Goal: Information Seeking & Learning: Find specific fact

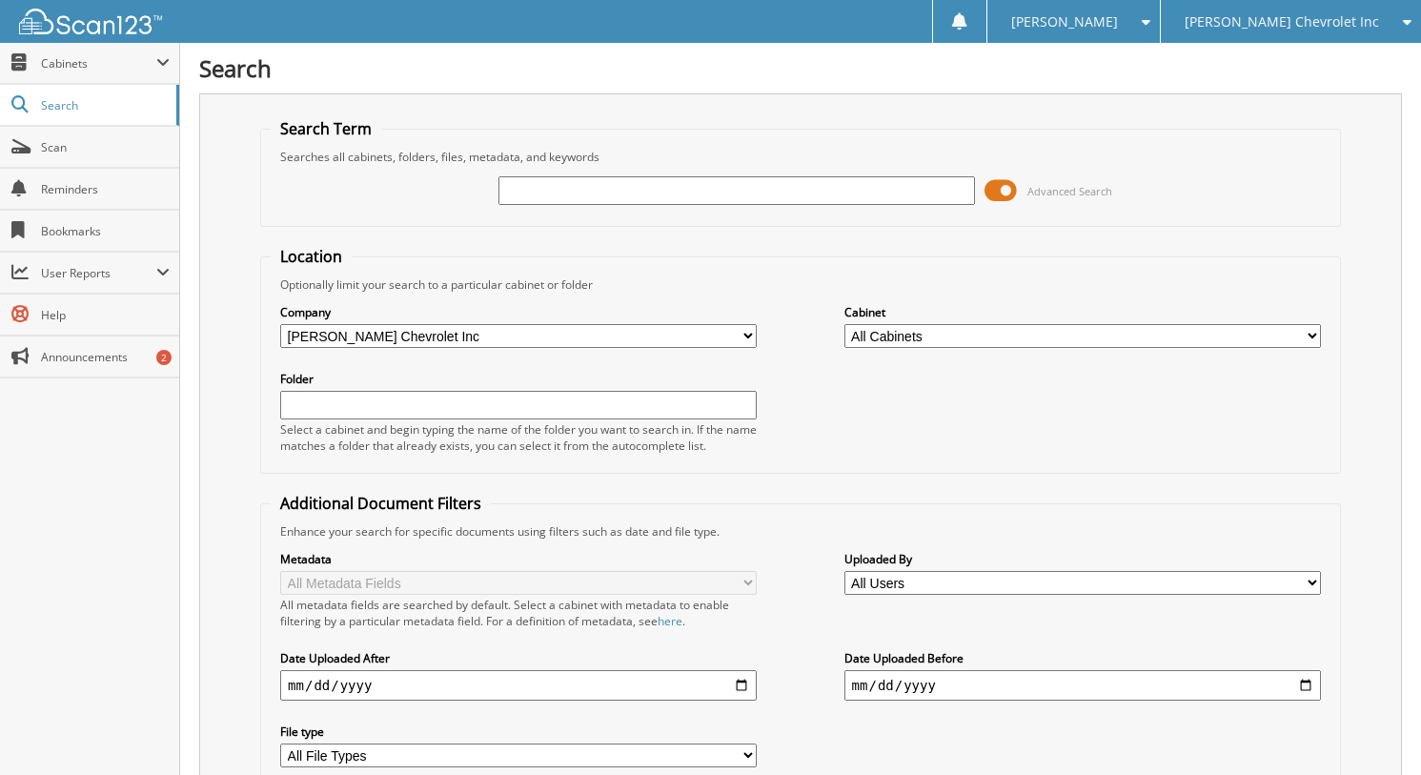
click at [726, 192] on input "text" at bounding box center [736, 190] width 476 height 29
type input "266254"
click at [120, 473] on div "Close Cabinets This Company All Companies Search Scan" at bounding box center [90, 409] width 180 height 732
click at [1007, 198] on span at bounding box center [1000, 190] width 32 height 29
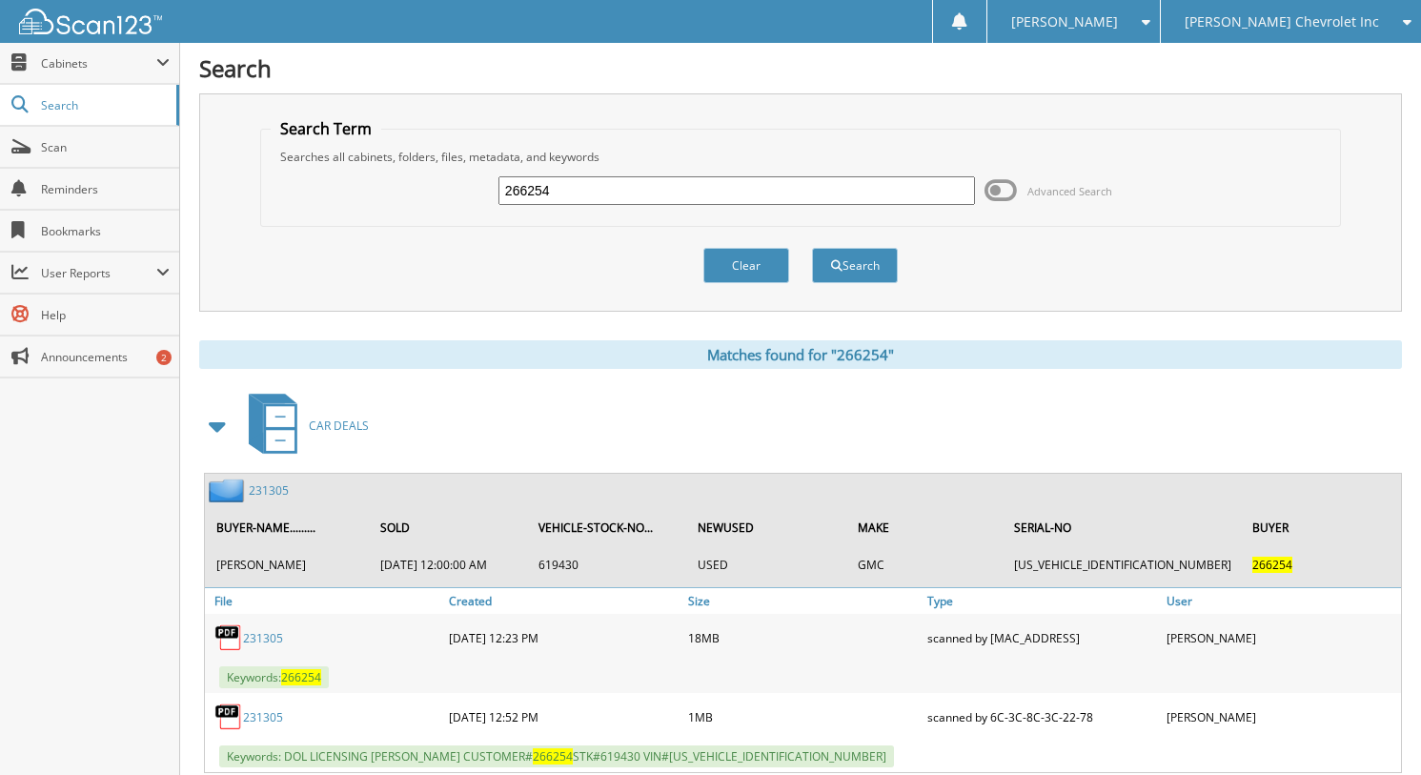
click at [650, 187] on input "266254" at bounding box center [736, 190] width 476 height 29
type input "265990"
click at [812, 248] on button "Search" at bounding box center [855, 265] width 86 height 35
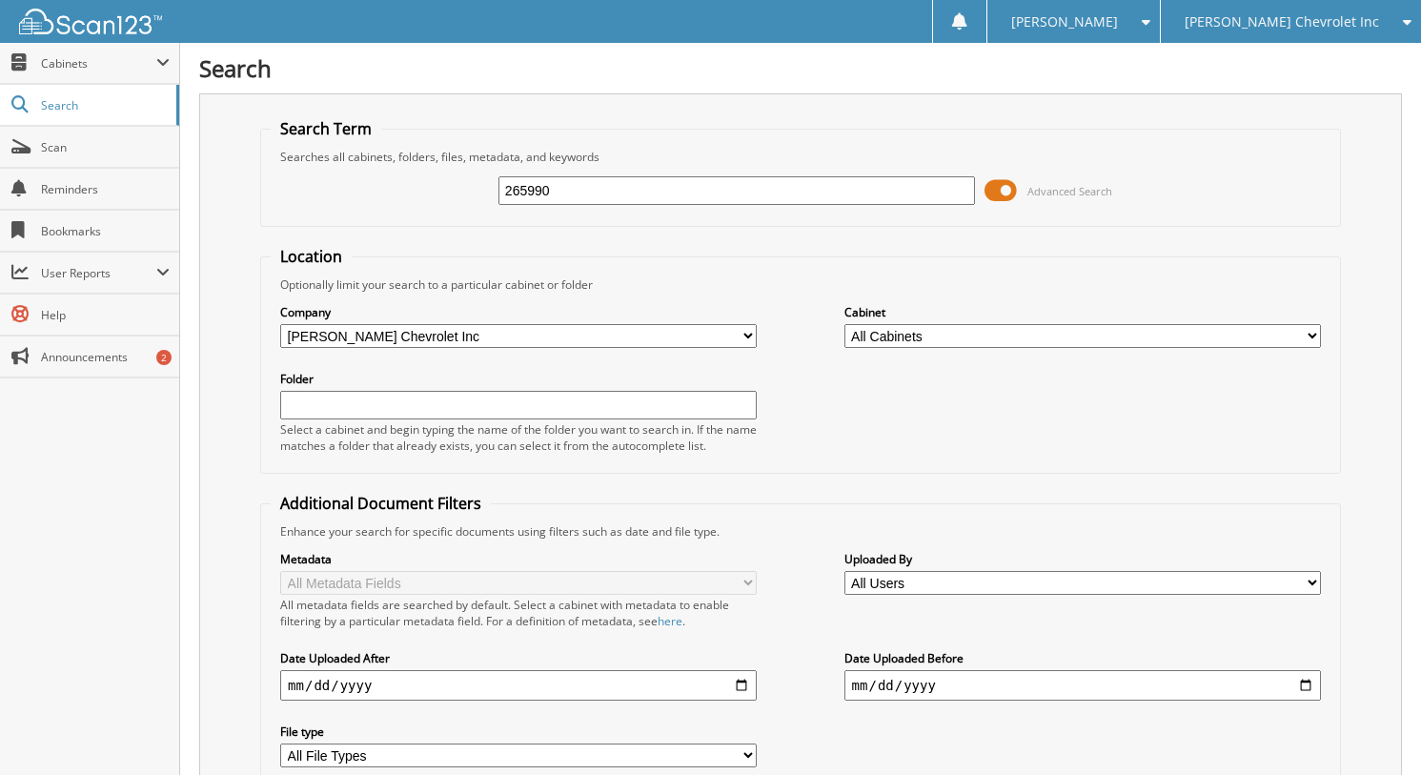
click at [1038, 194] on span "Advanced Search" at bounding box center [1069, 191] width 85 height 14
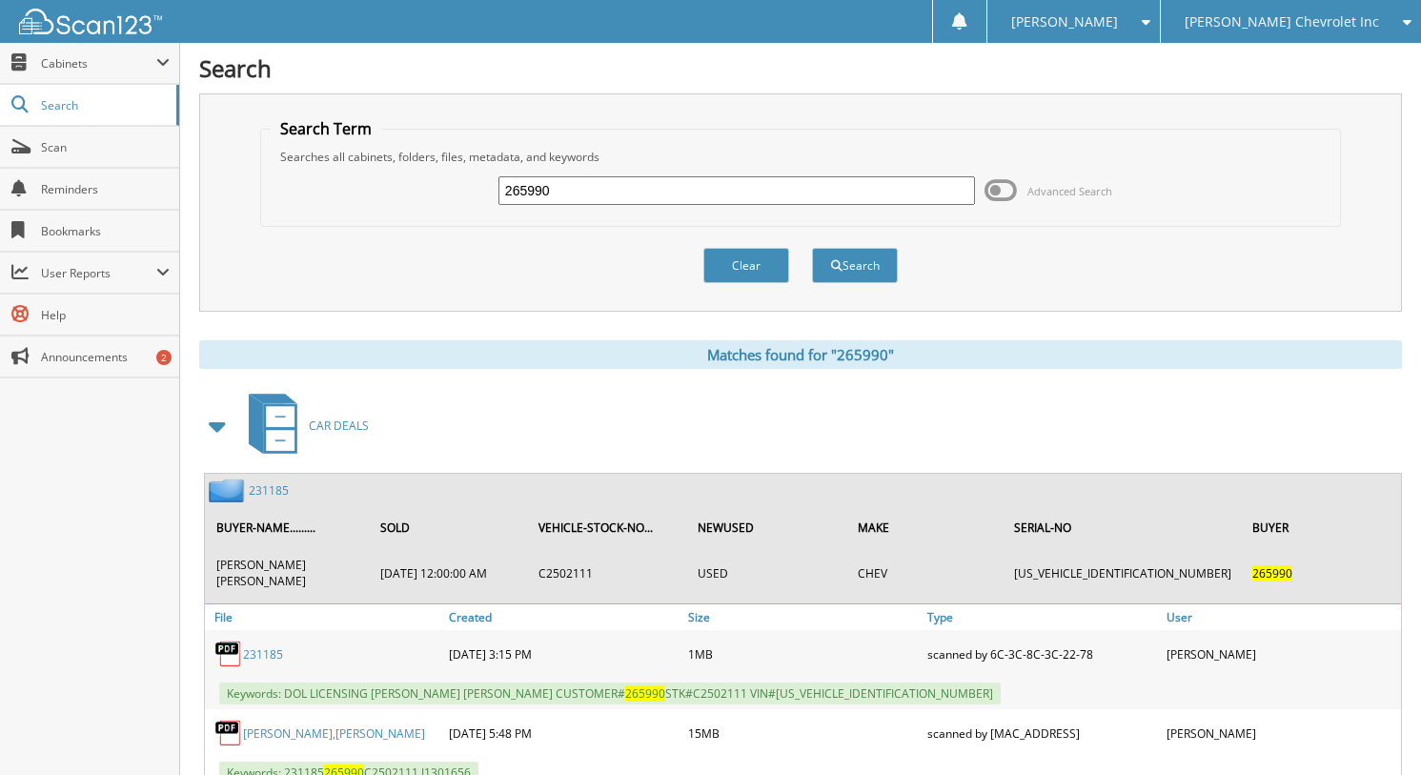
click at [633, 187] on input "265990" at bounding box center [736, 190] width 476 height 29
type input "265959"
click at [812, 248] on button "Search" at bounding box center [855, 265] width 86 height 35
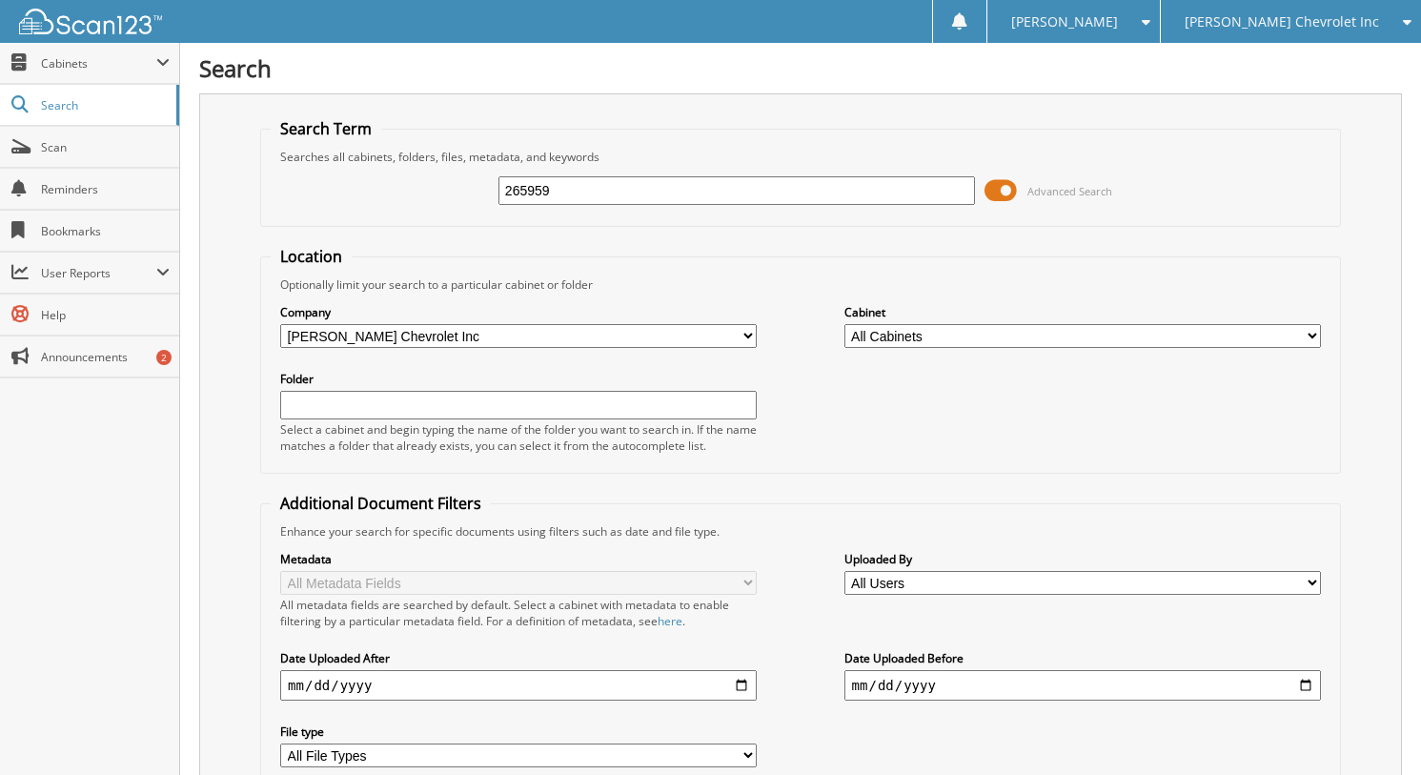
click at [1103, 195] on span "Advanced Search" at bounding box center [1069, 191] width 85 height 14
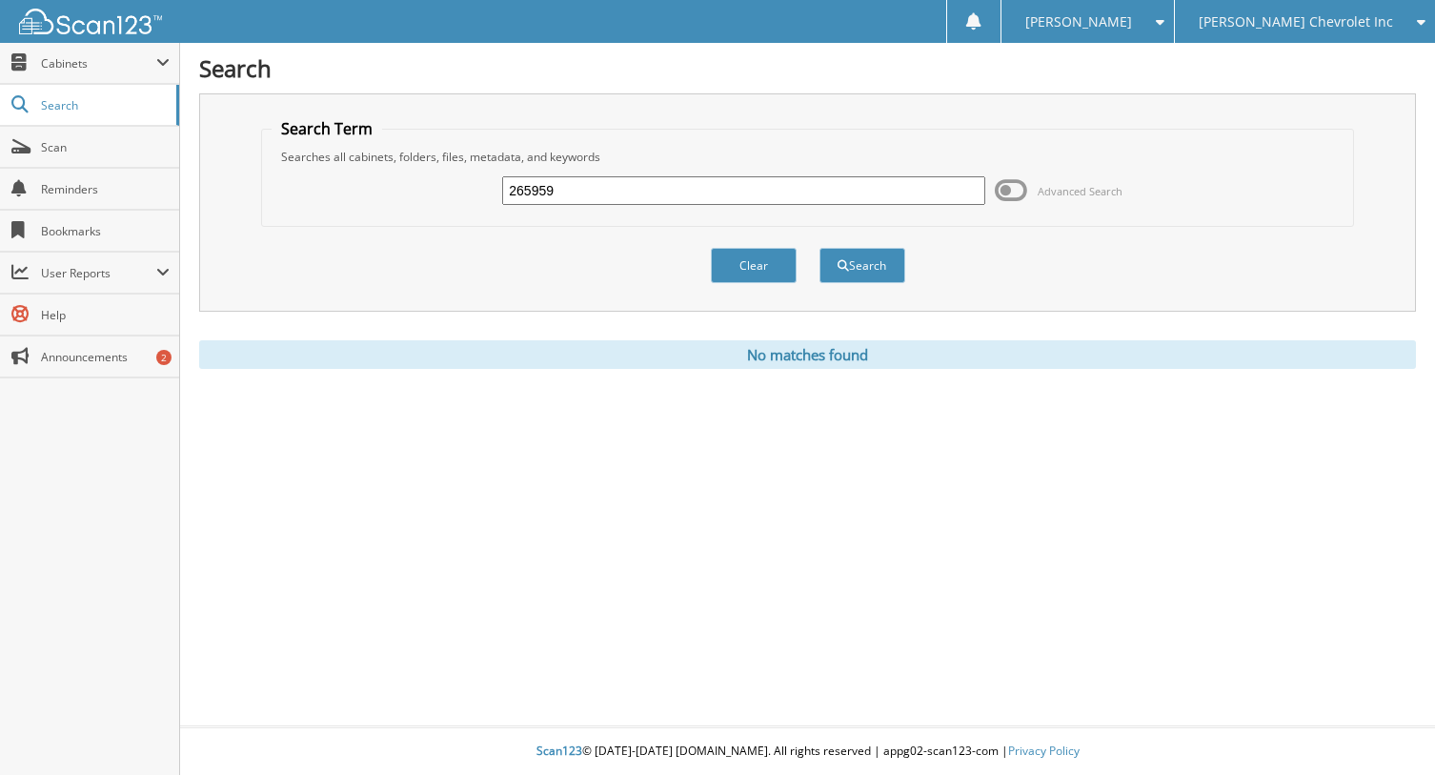
click at [1306, 24] on span "[PERSON_NAME] Chevrolet Inc" at bounding box center [1296, 21] width 194 height 11
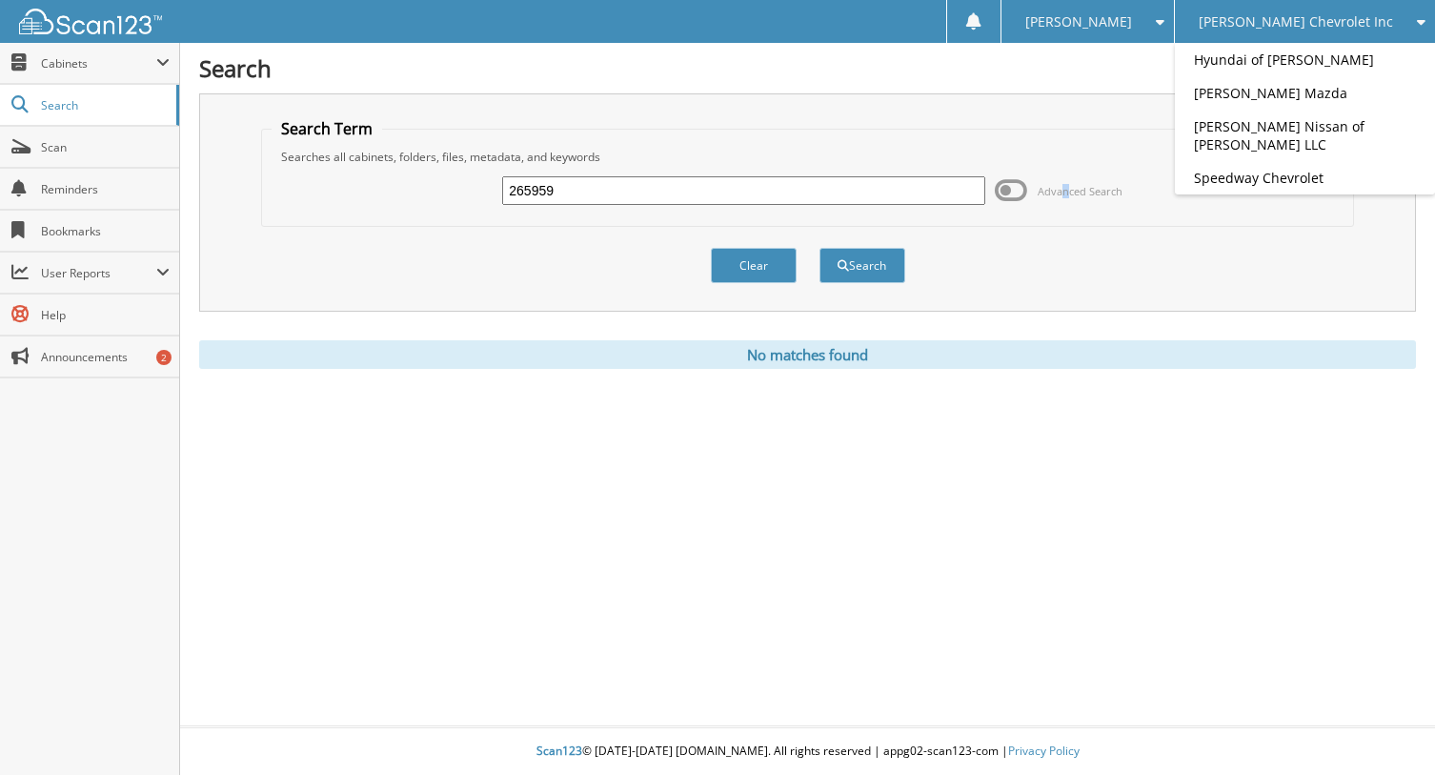
click at [1066, 182] on span "Advanced Search" at bounding box center [1059, 190] width 128 height 29
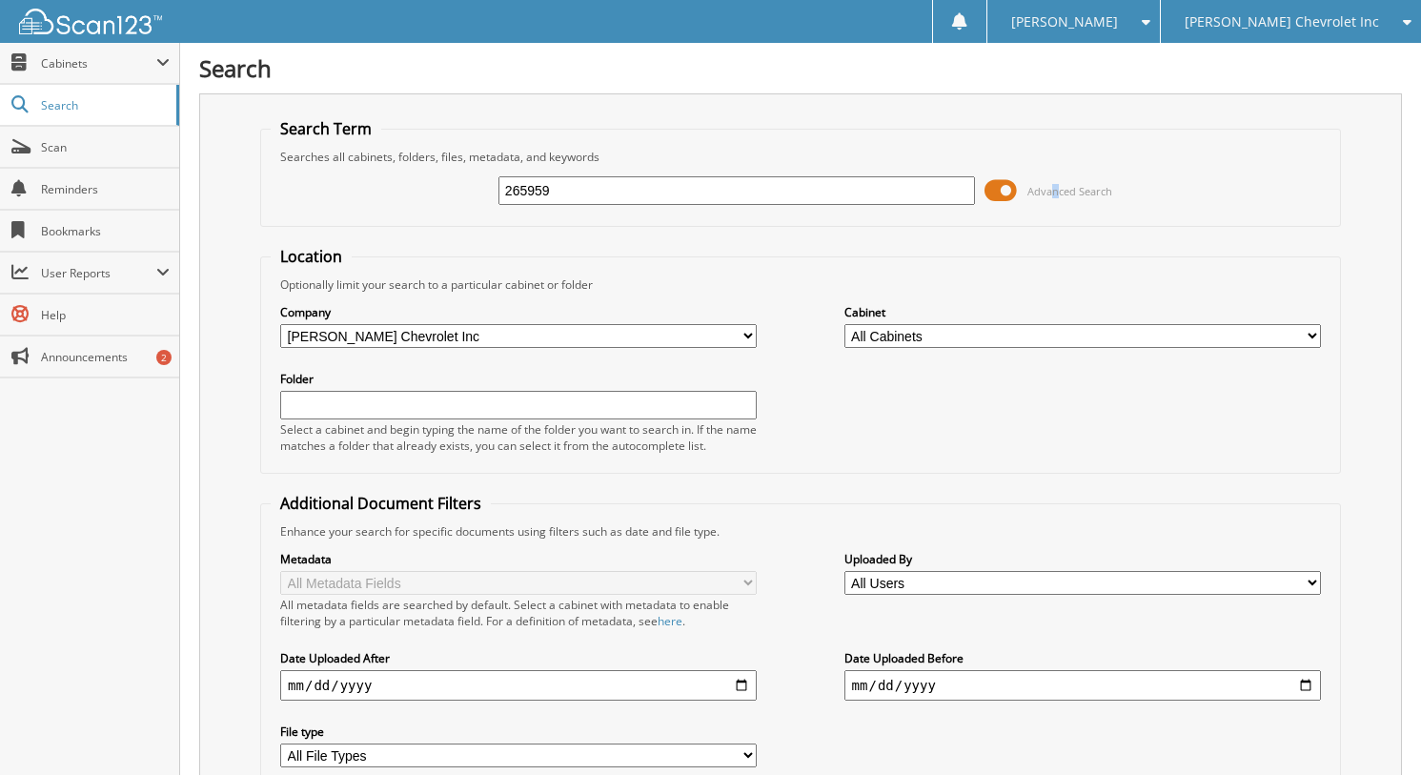
click at [673, 335] on select "All Companies in Lee Johnson Auto Group Hyundai of Everett Lee Johnson Chevrole…" at bounding box center [518, 336] width 476 height 24
select select "1317"
click at [280, 324] on select "All Companies in Lee Johnson Auto Group Hyundai of Everett Lee Johnson Chevrole…" at bounding box center [518, 336] width 476 height 24
click at [979, 210] on div "265959 Advanced Search" at bounding box center [801, 190] width 1060 height 51
click at [955, 186] on input "265959" at bounding box center [736, 190] width 476 height 29
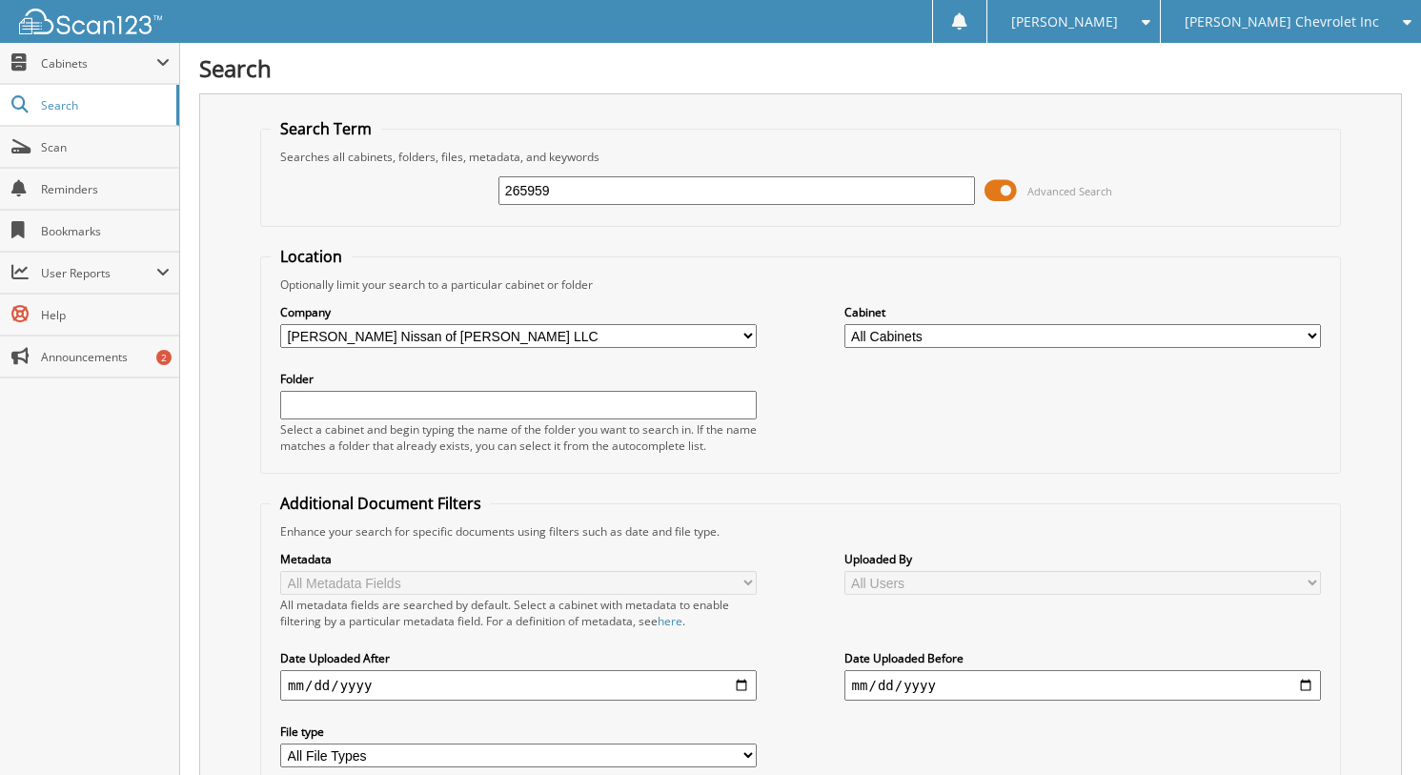
click at [1076, 193] on span "Advanced Search" at bounding box center [1069, 191] width 85 height 14
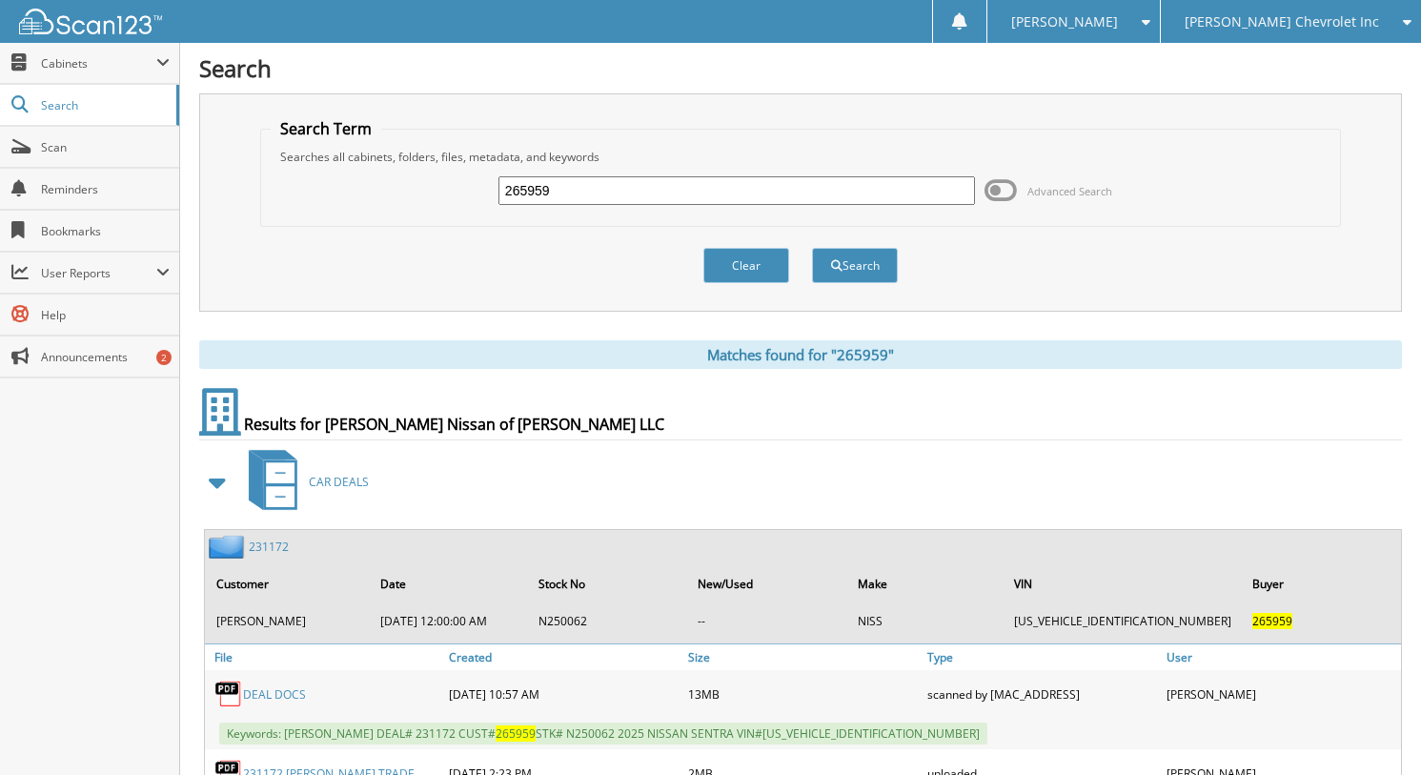
click at [1076, 193] on span "Advanced Search" at bounding box center [1069, 191] width 85 height 14
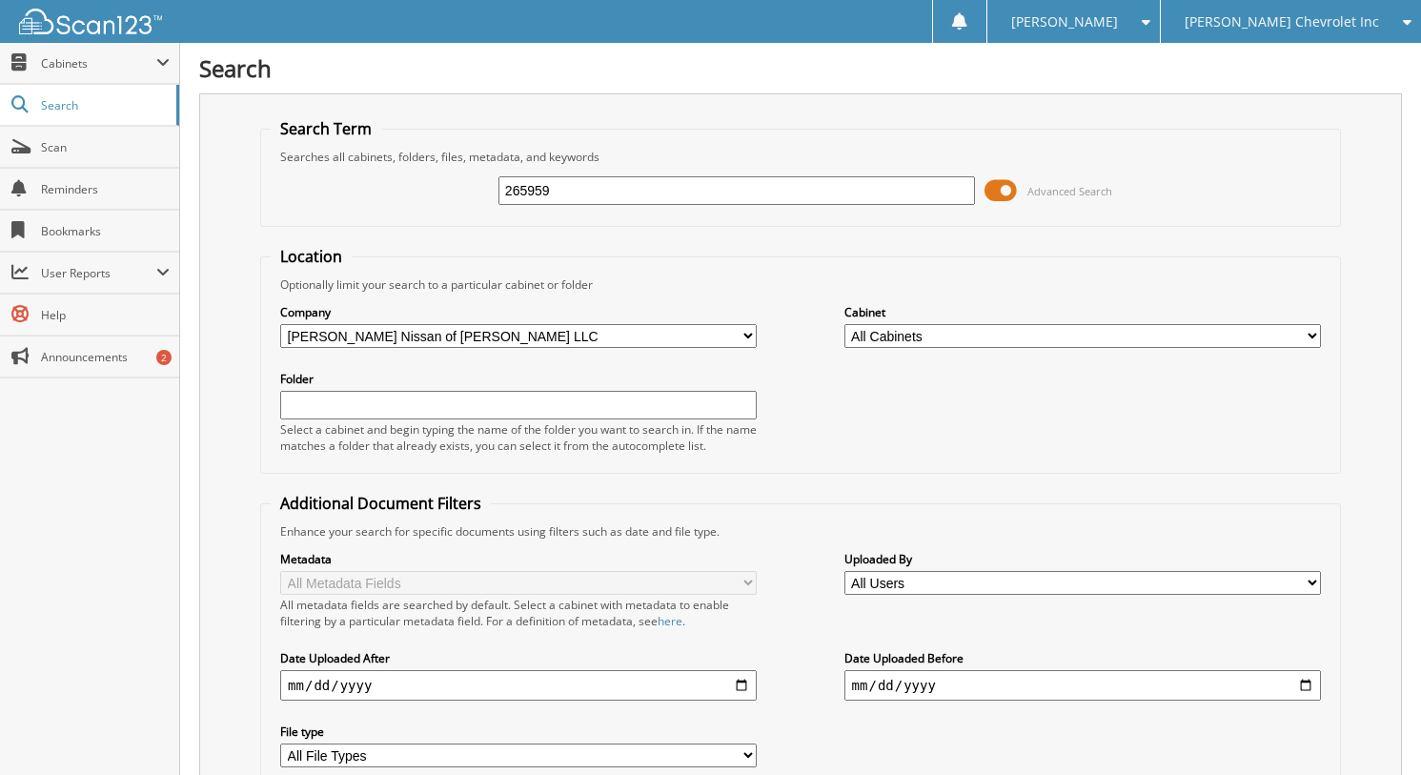
click at [1089, 203] on span "Advanced Search" at bounding box center [1048, 190] width 128 height 29
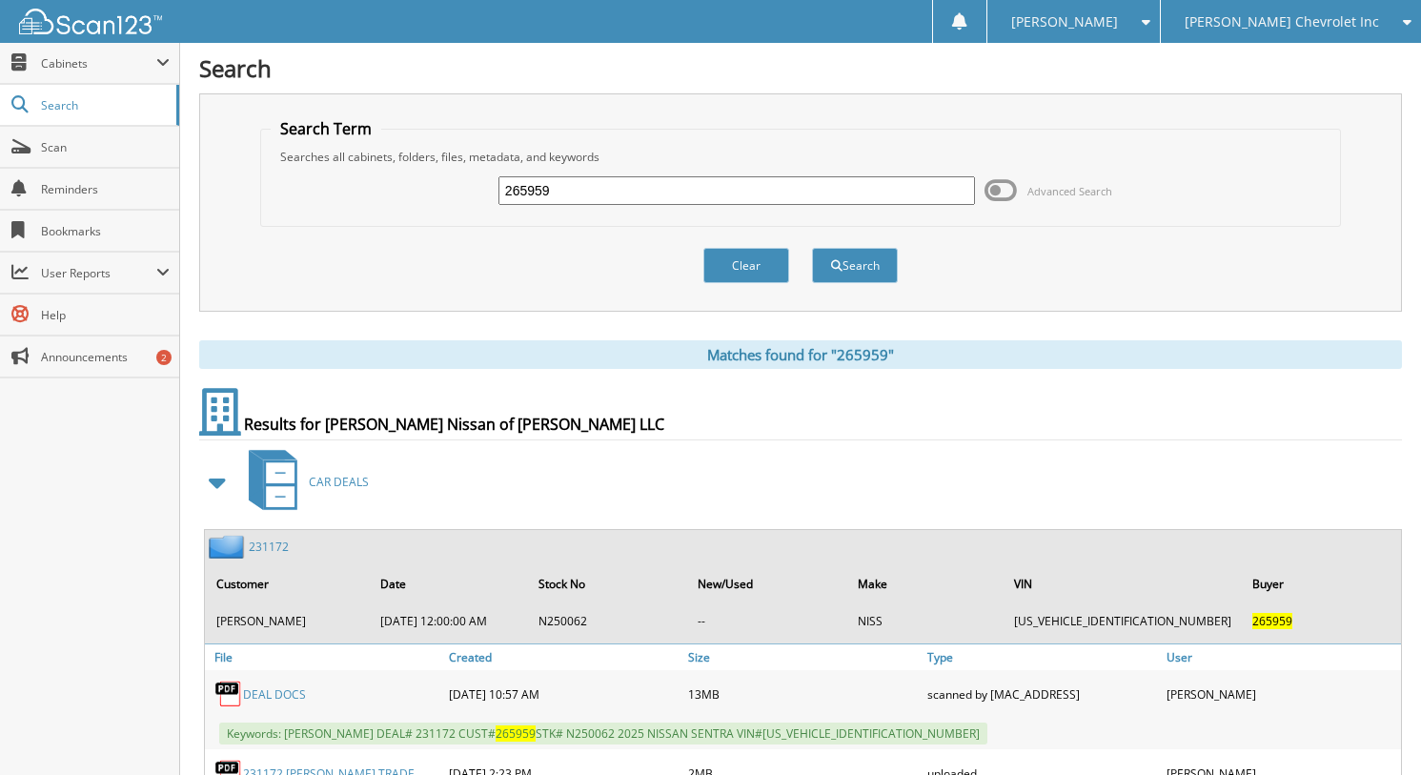
click at [899, 200] on input "265959" at bounding box center [736, 190] width 476 height 29
click at [1045, 194] on span "Advanced Search" at bounding box center [1069, 191] width 85 height 14
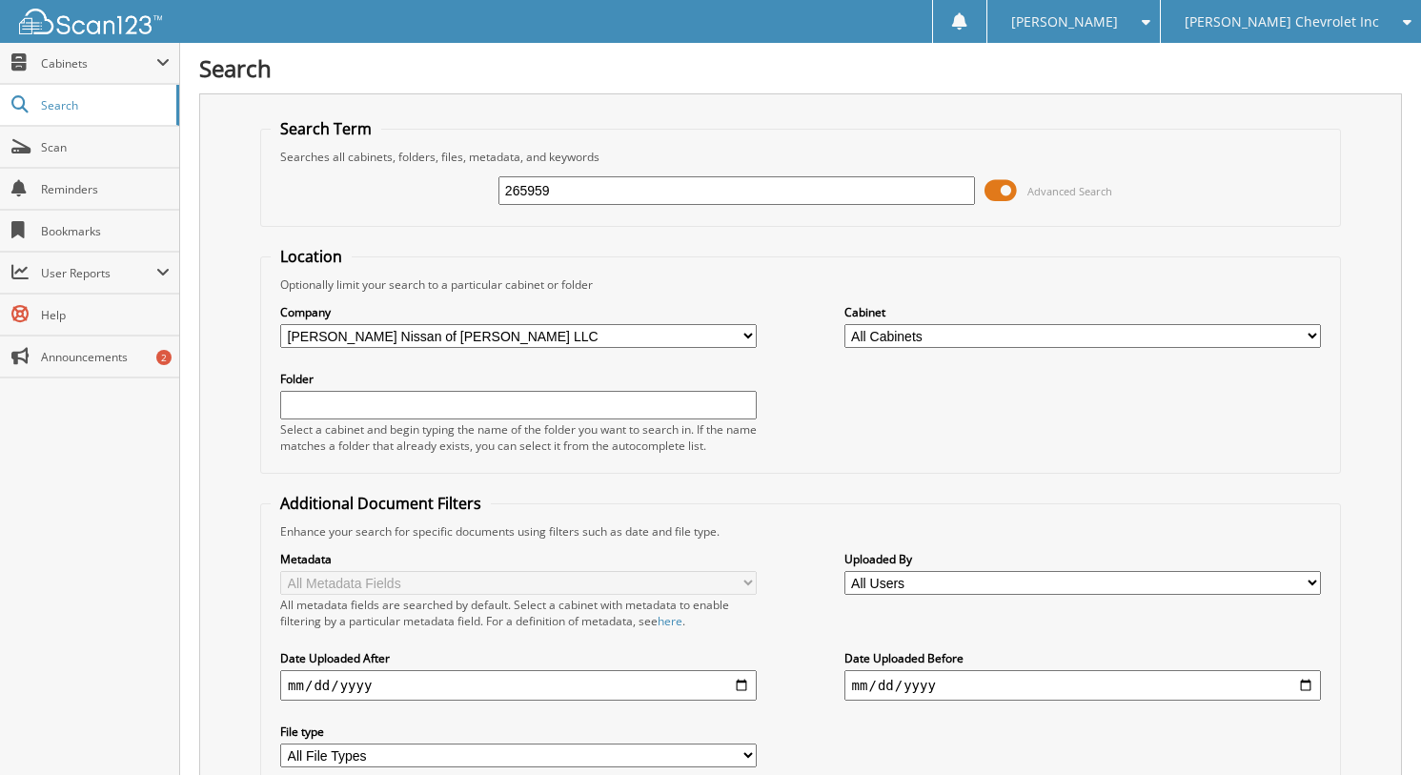
click at [724, 179] on input "265959" at bounding box center [736, 190] width 476 height 29
type input "265412"
click at [1010, 172] on div "265412 Advanced Search" at bounding box center [801, 190] width 1060 height 51
click at [1007, 183] on span at bounding box center [1000, 190] width 32 height 29
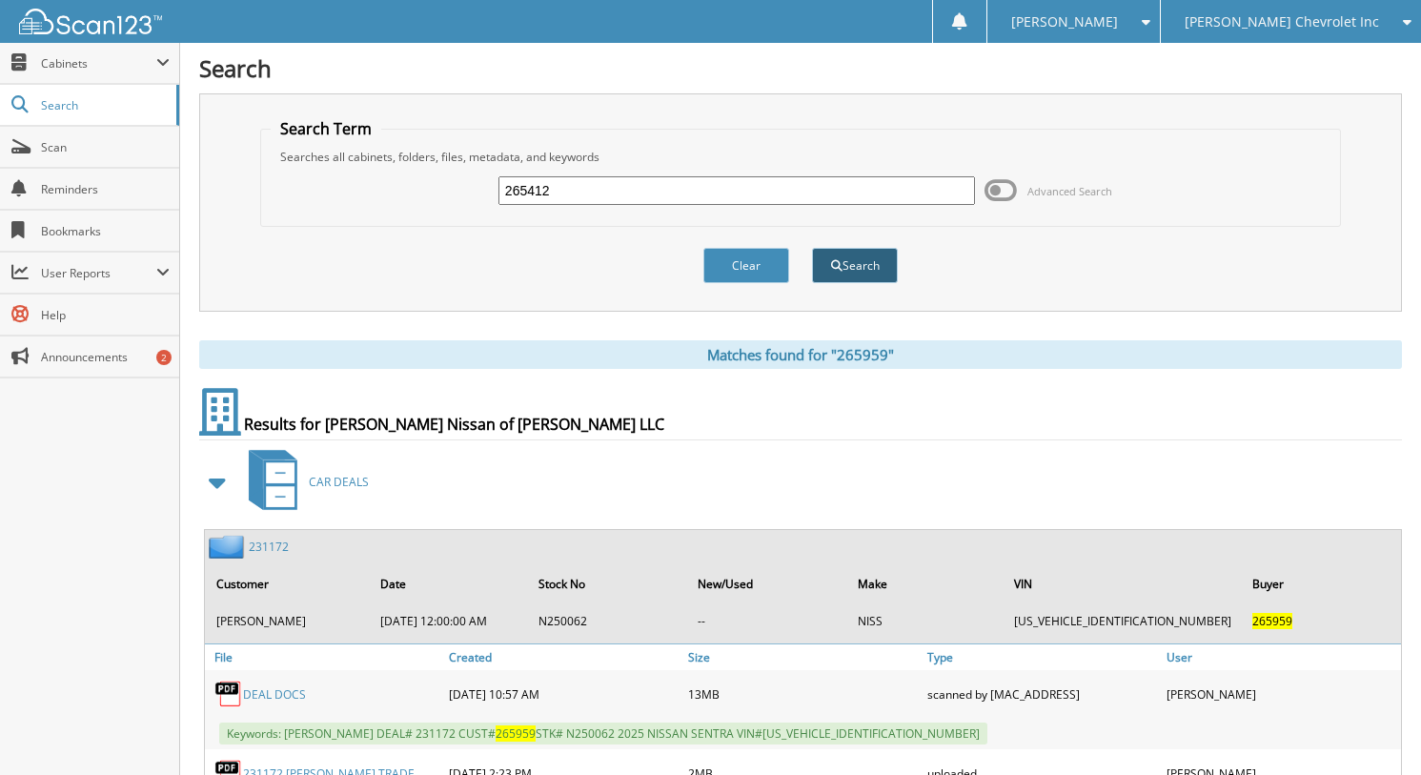
click at [838, 270] on span "submit" at bounding box center [836, 265] width 11 height 11
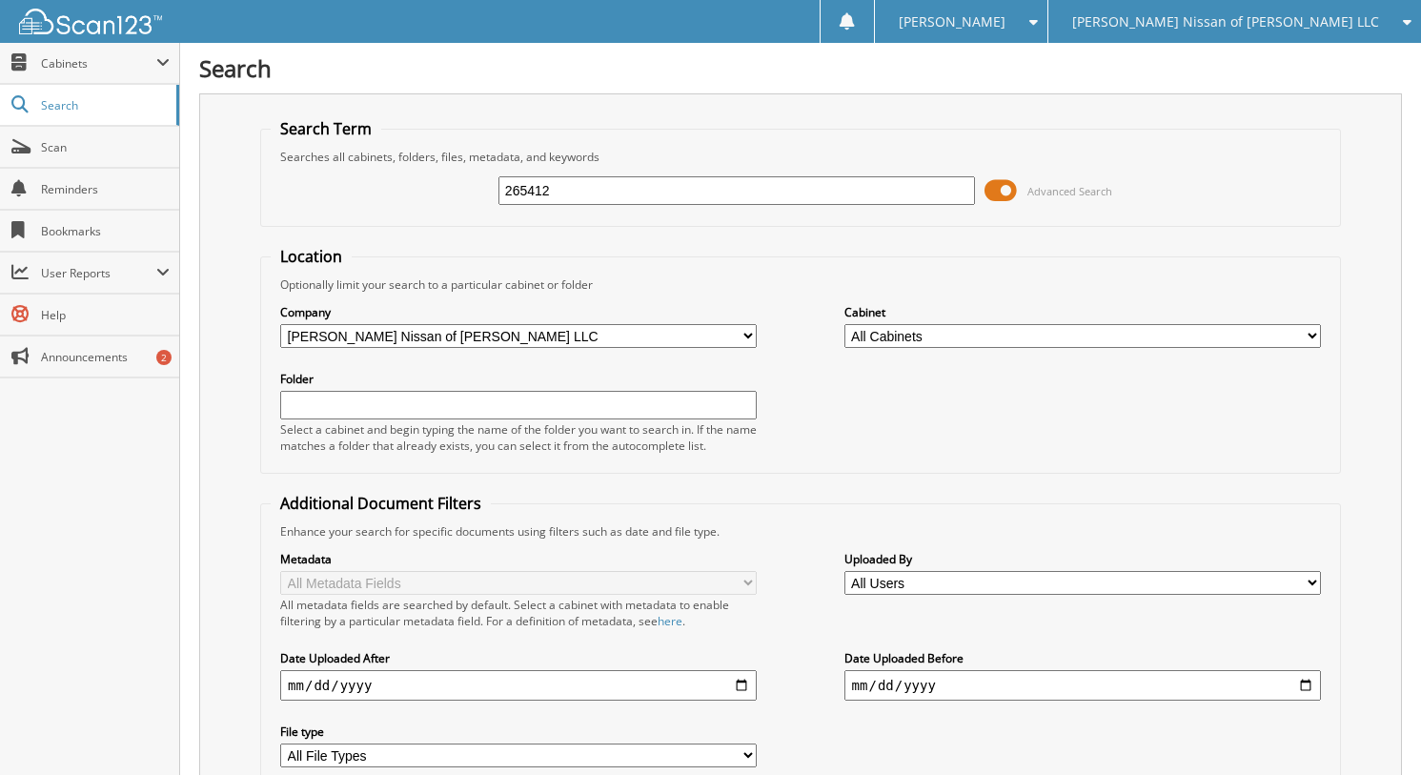
click at [994, 195] on span at bounding box center [1000, 190] width 32 height 29
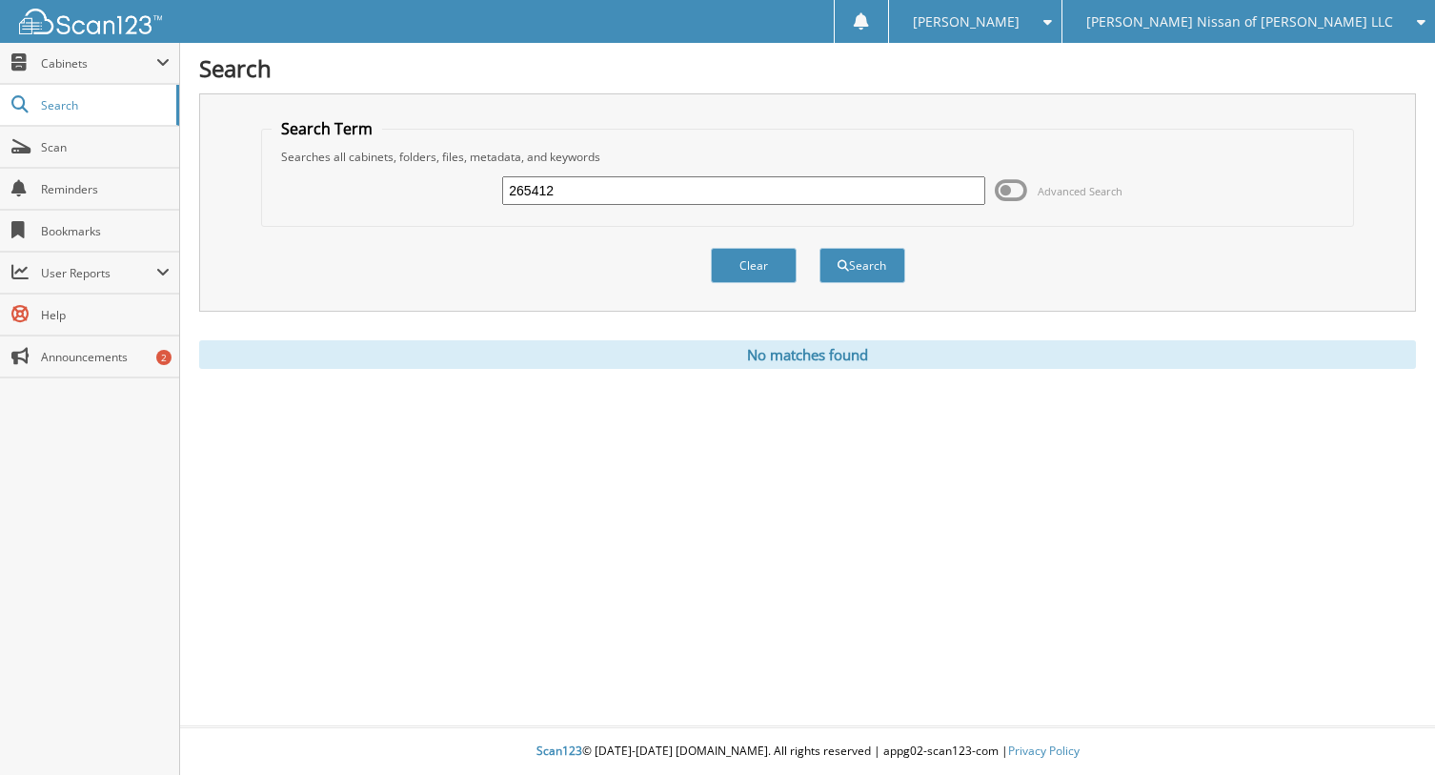
click at [994, 195] on div "265412 Advanced Search" at bounding box center [808, 190] width 1072 height 51
click at [1059, 193] on span "Advanced Search" at bounding box center [1080, 191] width 85 height 14
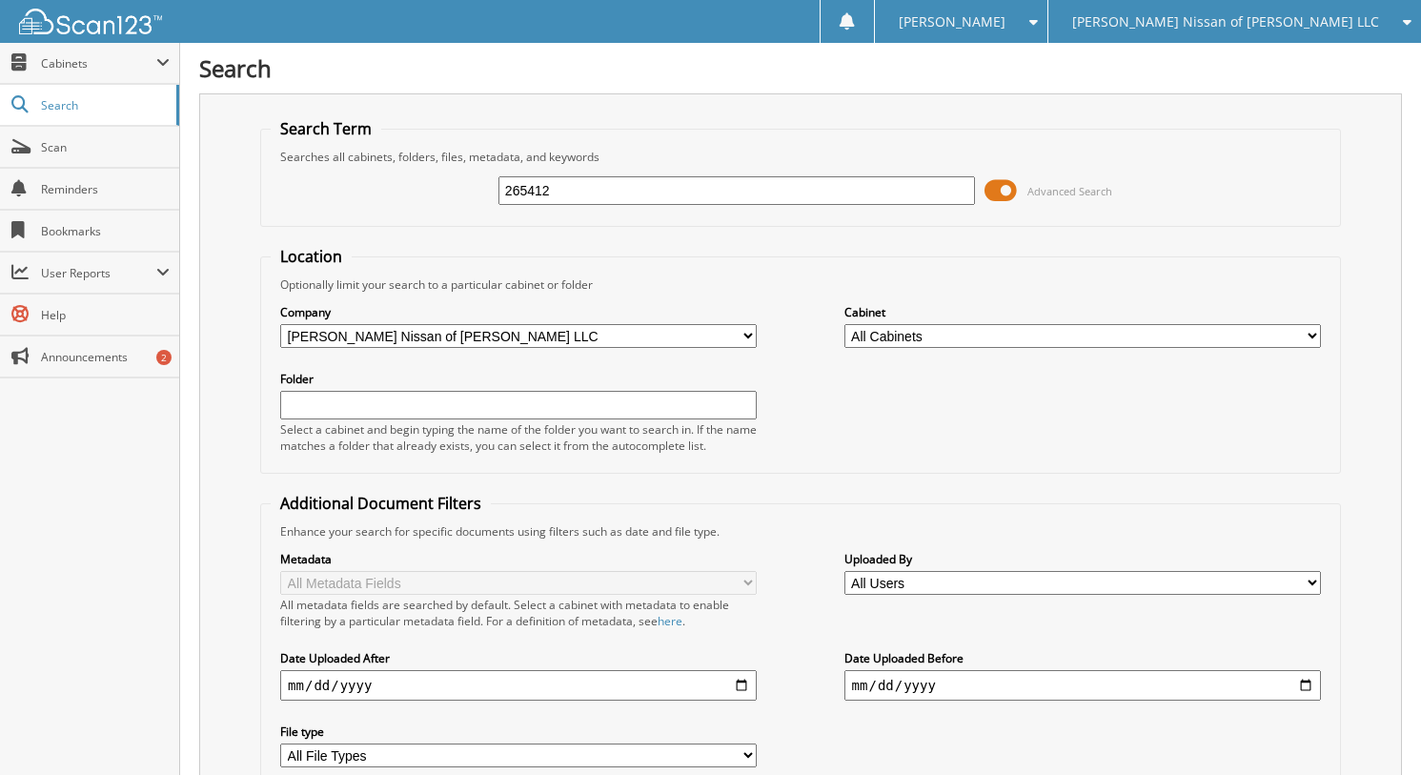
click at [497, 327] on select "All Companies in Lee Johnson Auto Group Hyundai of Everett Lee Johnson Chevrole…" at bounding box center [518, 336] width 476 height 24
select select "803"
click at [280, 324] on select "All Companies in Lee Johnson Auto Group Hyundai of Everett Lee Johnson Chevrole…" at bounding box center [518, 336] width 476 height 24
click at [953, 223] on fieldset "Search Term Searches all cabinets, folders, files, metadata, and keywords 26541…" at bounding box center [800, 172] width 1081 height 109
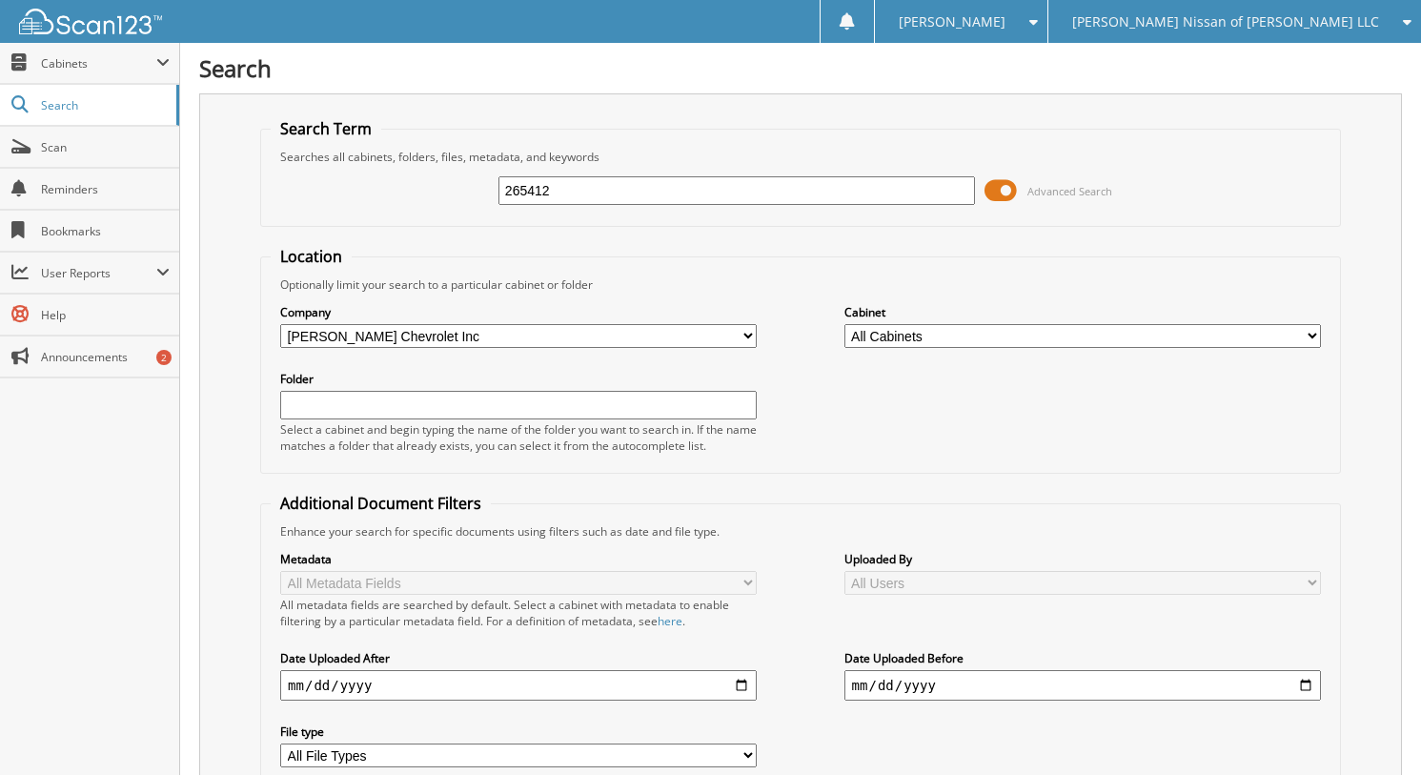
click at [842, 200] on body "Ruqaya H. Settings Logout Lee Johnson Nissan of Kirkland LLC Hyundai of Everett…" at bounding box center [710, 499] width 1421 height 998
click at [1040, 191] on span "Advanced Search" at bounding box center [1069, 191] width 85 height 14
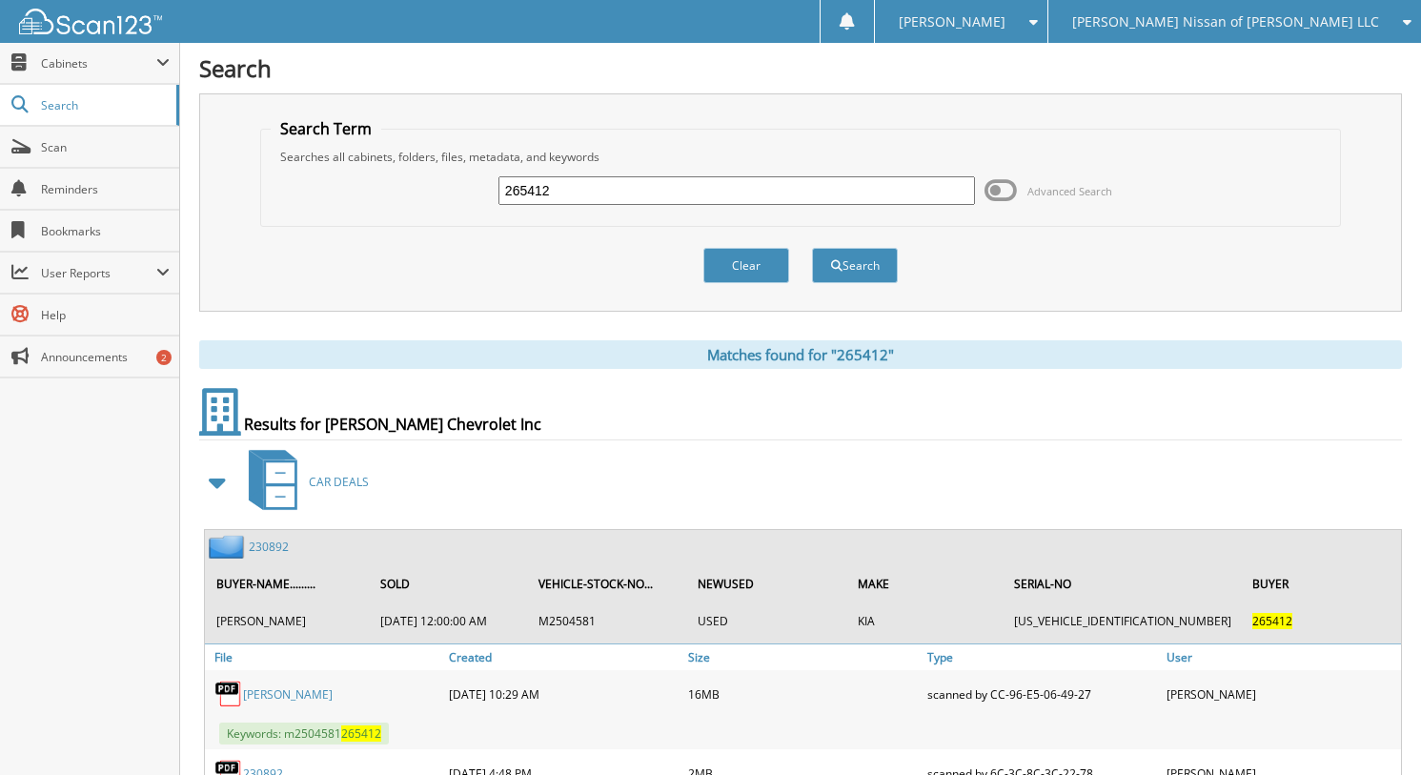
click at [574, 200] on input "265412" at bounding box center [736, 190] width 476 height 29
click at [573, 200] on input "265412" at bounding box center [736, 190] width 476 height 29
type input "65291"
click at [812, 248] on button "Search" at bounding box center [855, 265] width 86 height 35
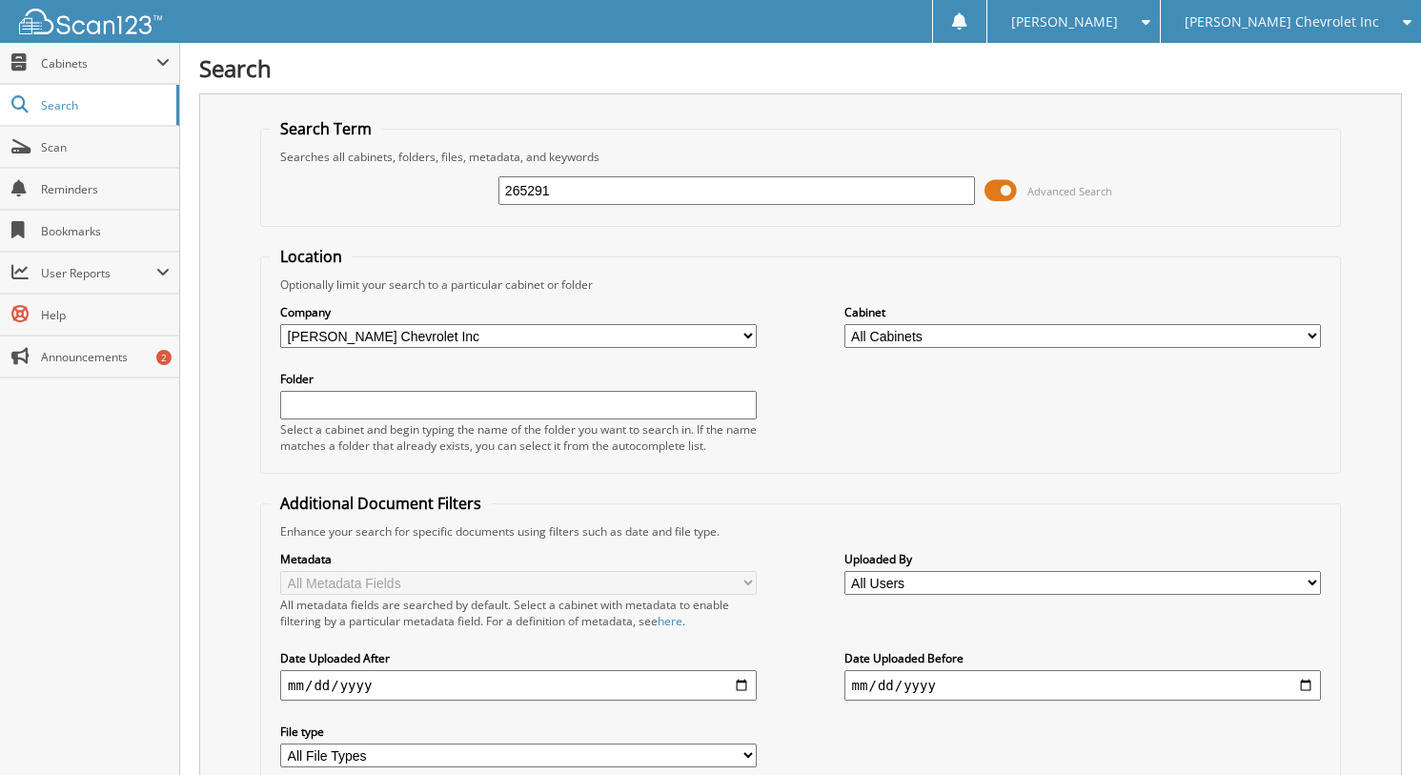
type input "265291"
click at [1046, 198] on span "Advanced Search" at bounding box center [1048, 190] width 128 height 29
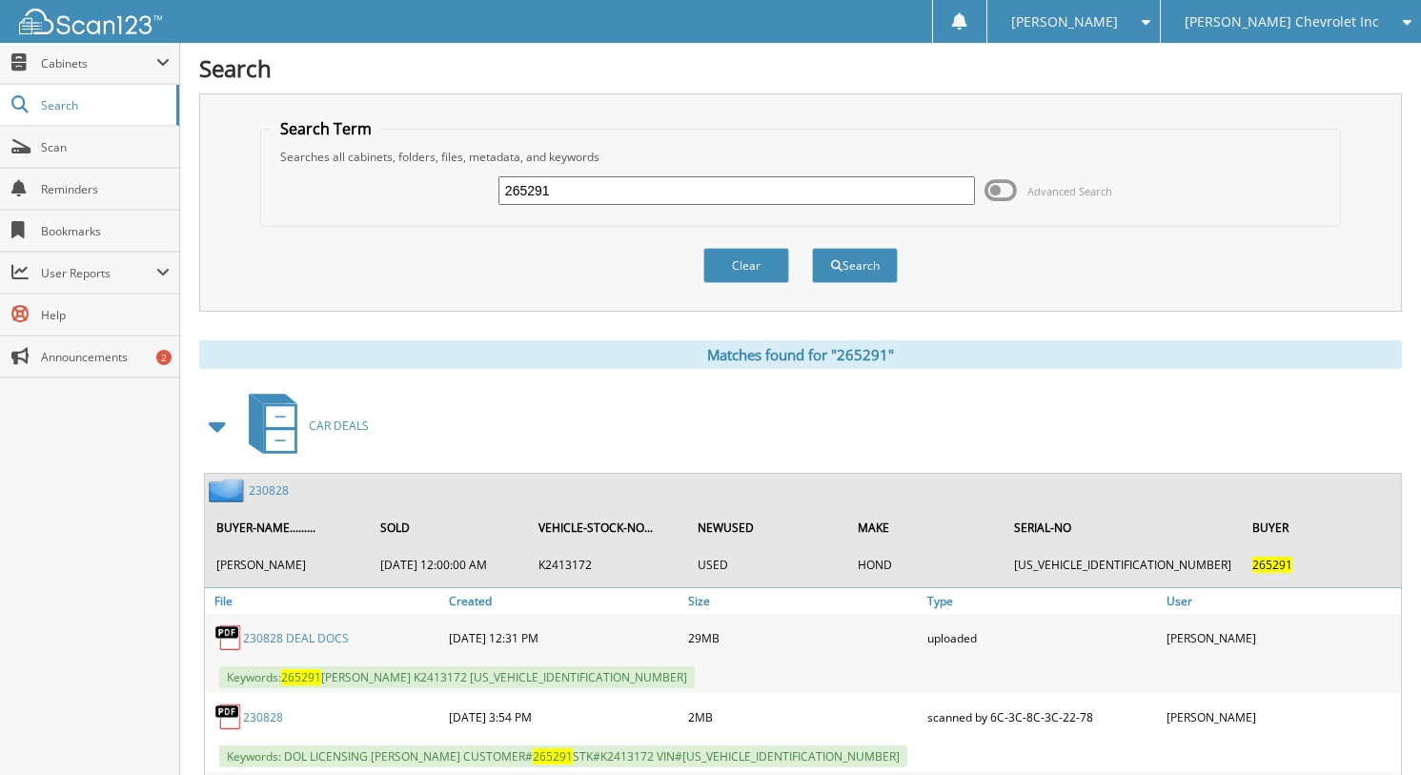
click at [557, 200] on input "265291" at bounding box center [736, 190] width 476 height 29
type input "264360"
click at [812, 248] on button "Search" at bounding box center [855, 265] width 86 height 35
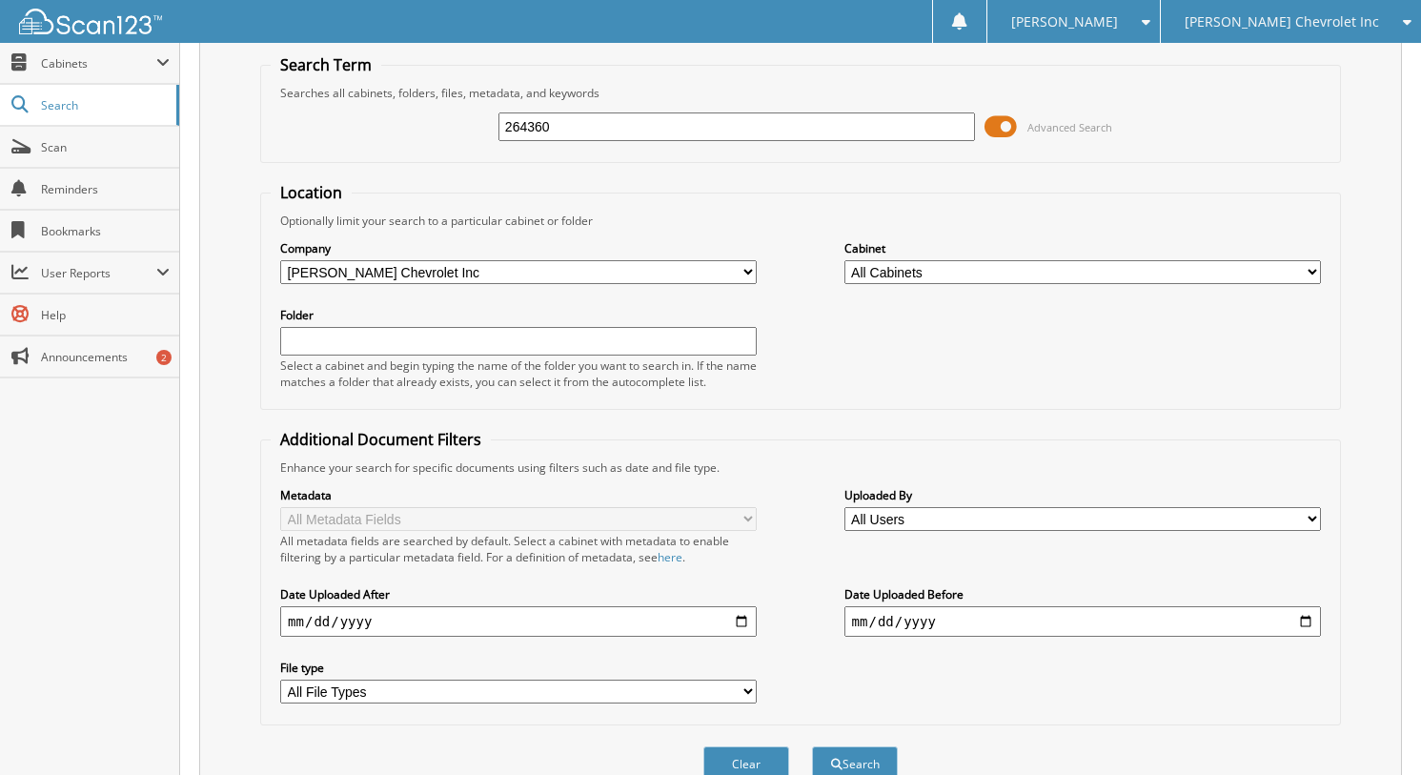
scroll to position [95, 0]
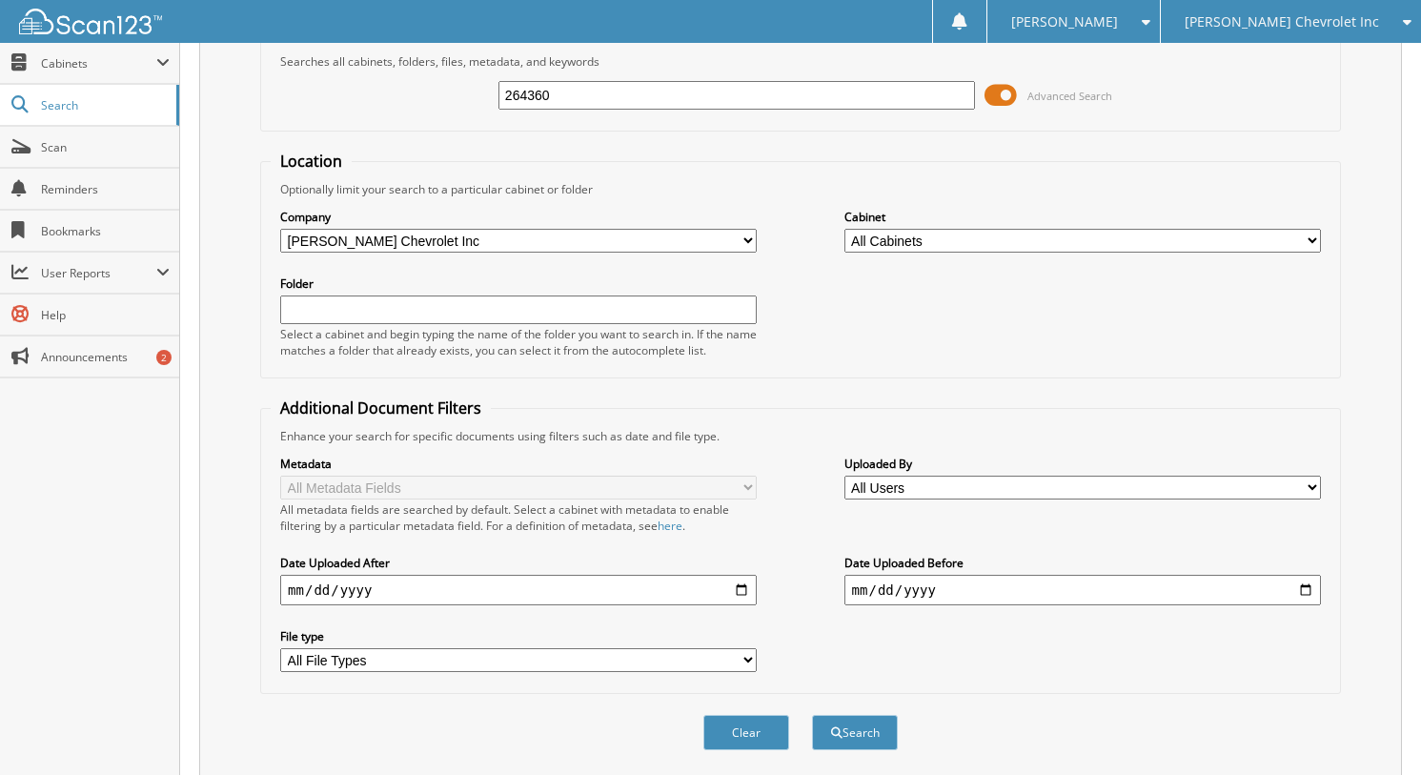
click at [1072, 83] on span "Advanced Search" at bounding box center [1048, 95] width 128 height 29
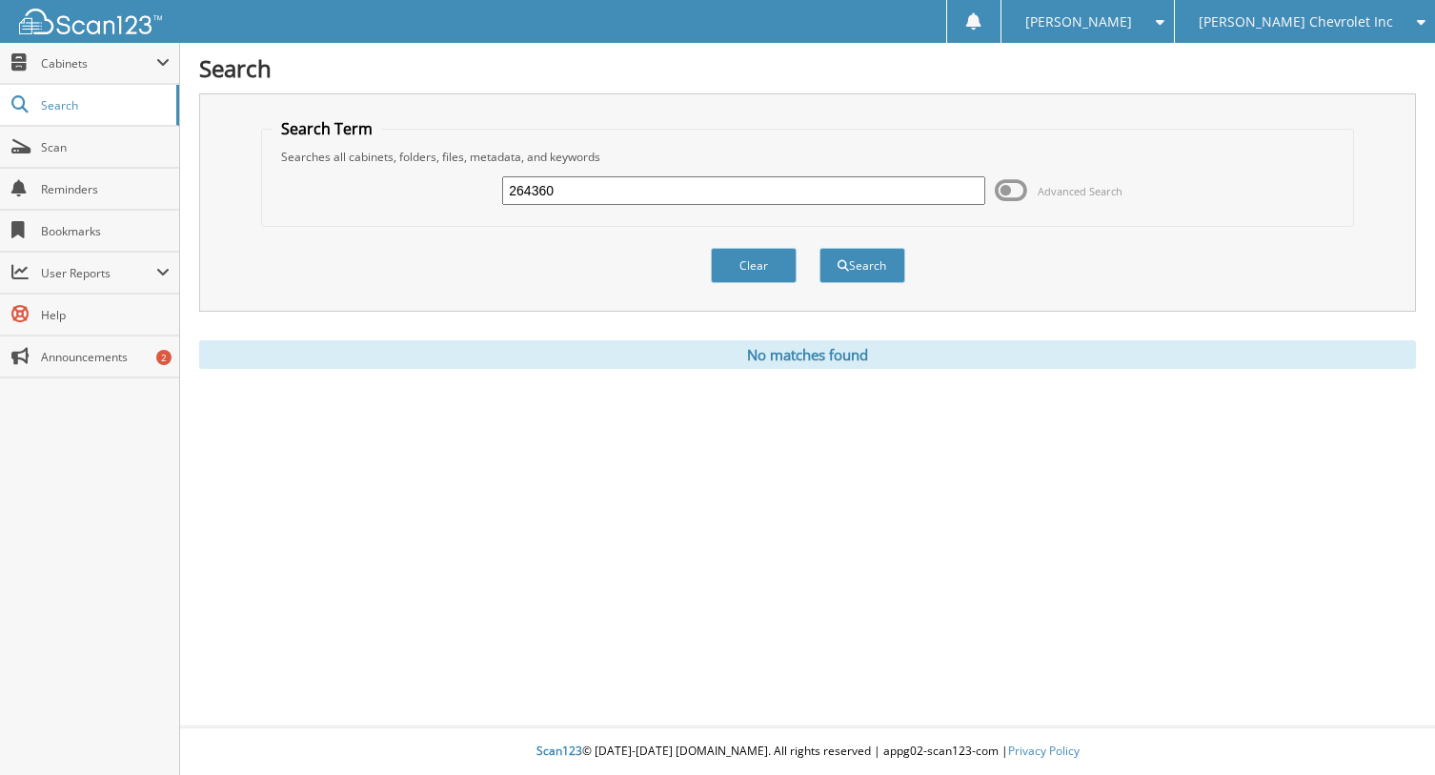
click at [1414, 23] on icon at bounding box center [1417, 21] width 18 height 13
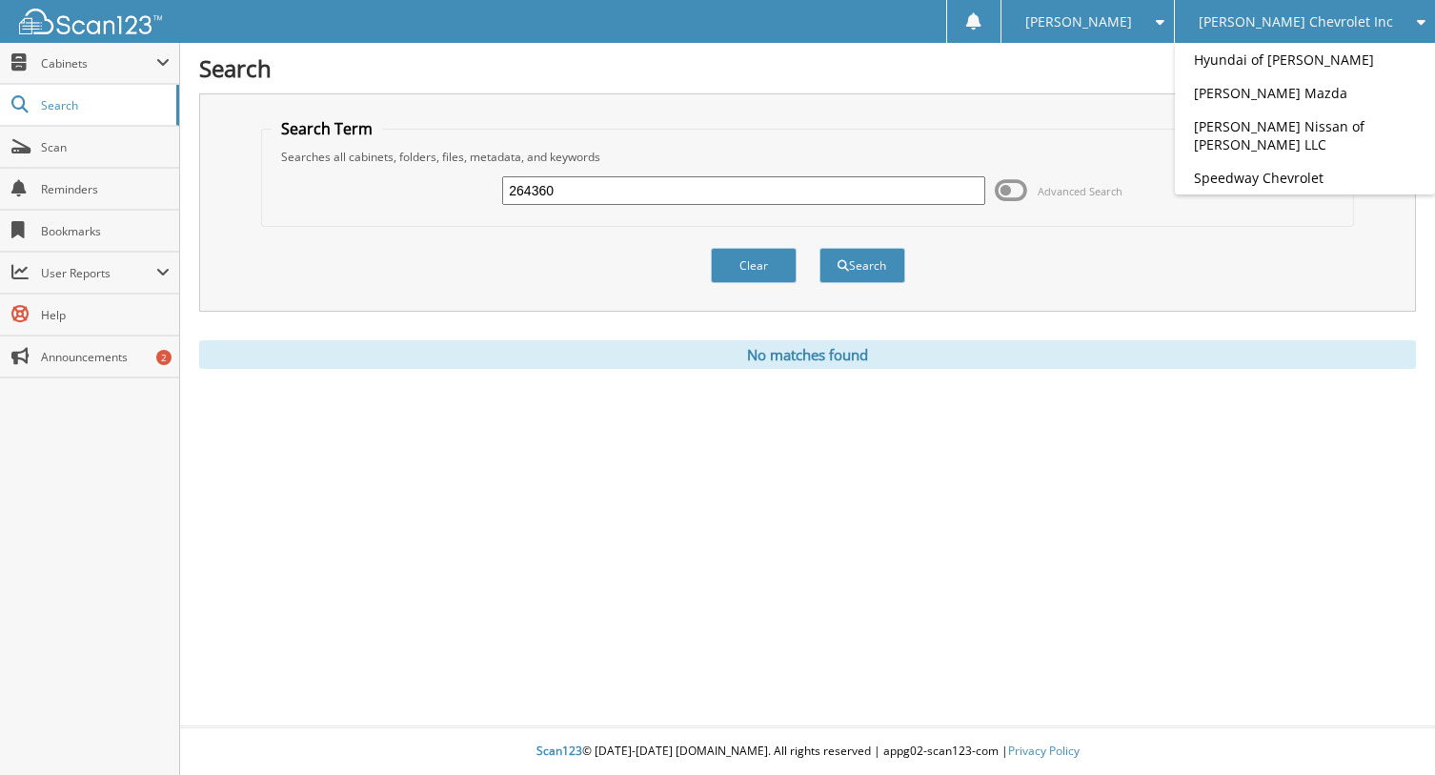
drag, startPoint x: 900, startPoint y: 183, endPoint x: 935, endPoint y: 173, distance: 36.5
click at [911, 179] on input "264360" at bounding box center [743, 190] width 482 height 29
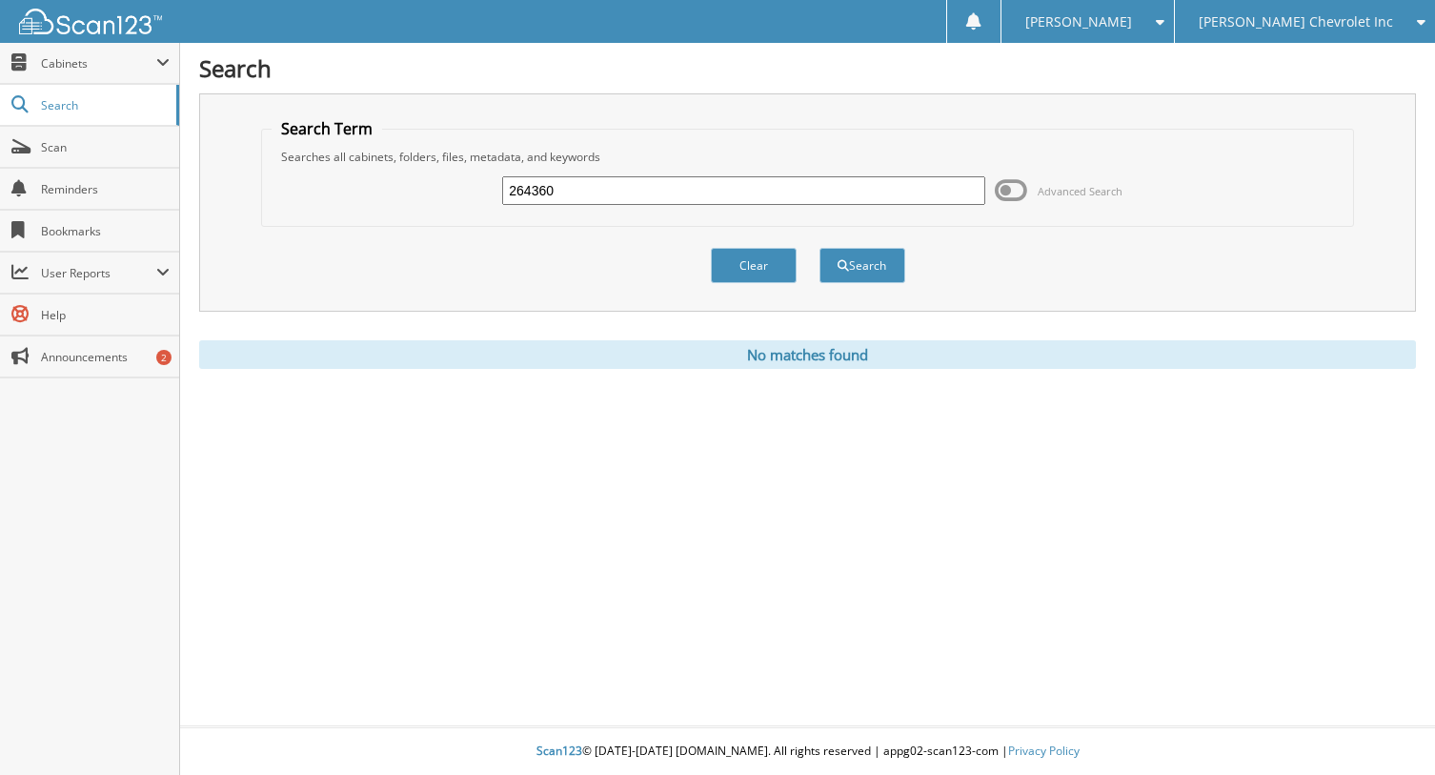
drag, startPoint x: 1014, startPoint y: 172, endPoint x: 1014, endPoint y: 186, distance: 14.3
click at [1014, 175] on div "264360 Advanced Search" at bounding box center [808, 190] width 1072 height 51
click at [1014, 186] on span at bounding box center [1011, 190] width 32 height 29
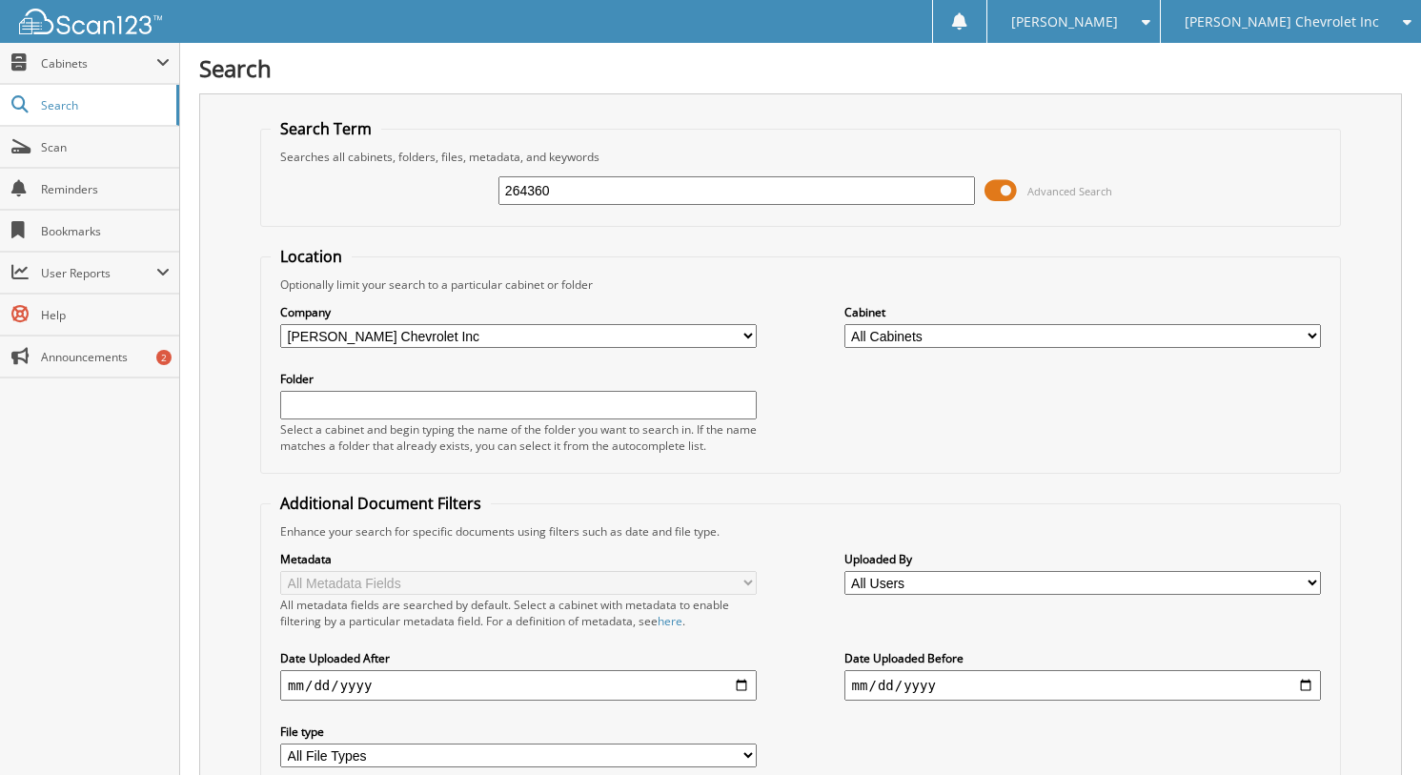
drag, startPoint x: 494, startPoint y: 323, endPoint x: 492, endPoint y: 336, distance: 13.5
click at [494, 325] on div "Company All Companies in [PERSON_NAME] Auto Group Hyundai of [PERSON_NAME] Chev…" at bounding box center [518, 326] width 476 height 48
click at [492, 336] on select "All Companies in [PERSON_NAME] Auto Group Hyundai of [PERSON_NAME] Chevrolet In…" at bounding box center [518, 336] width 476 height 24
select select "1317"
click at [280, 324] on select "All Companies in [PERSON_NAME] Auto Group Hyundai of [PERSON_NAME] Chevrolet In…" at bounding box center [518, 336] width 476 height 24
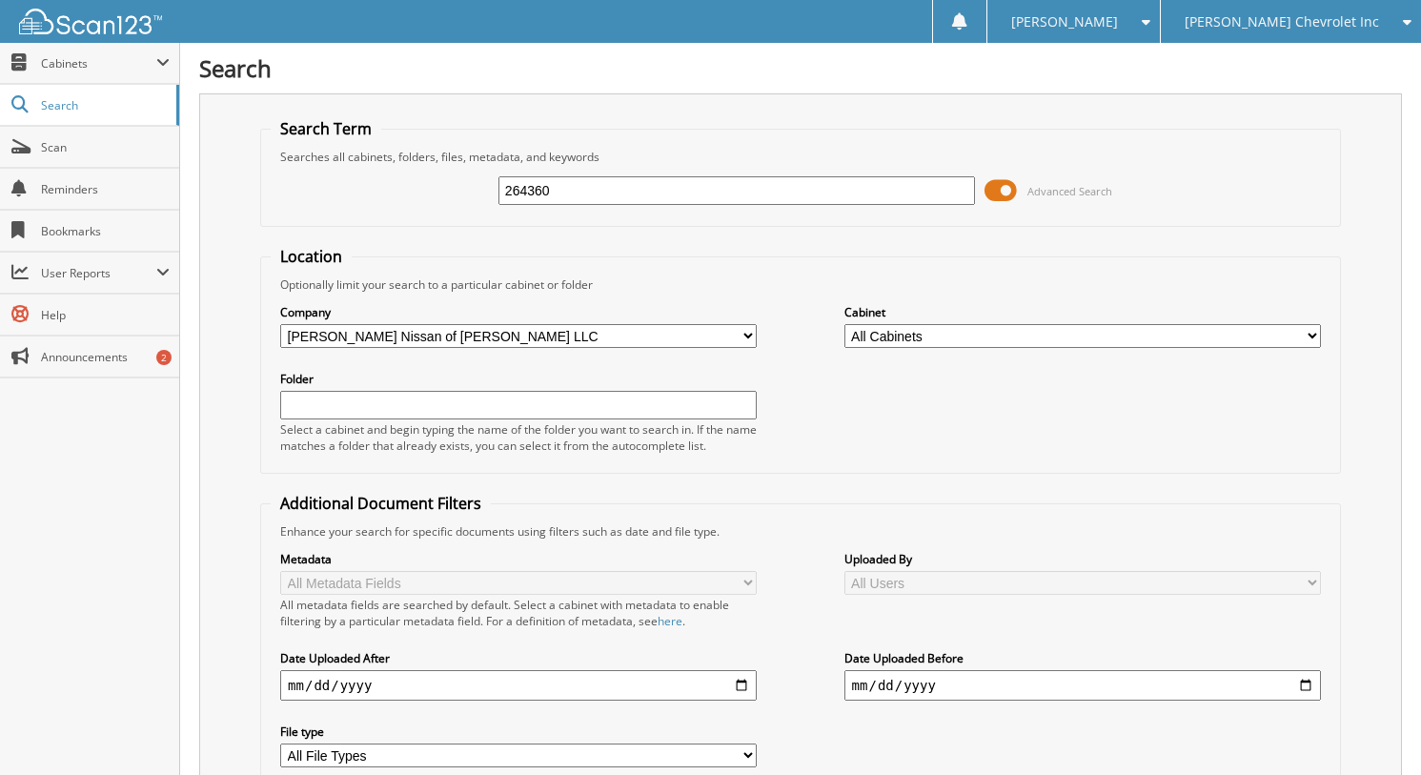
click at [1062, 200] on span "Advanced Search" at bounding box center [1048, 190] width 128 height 29
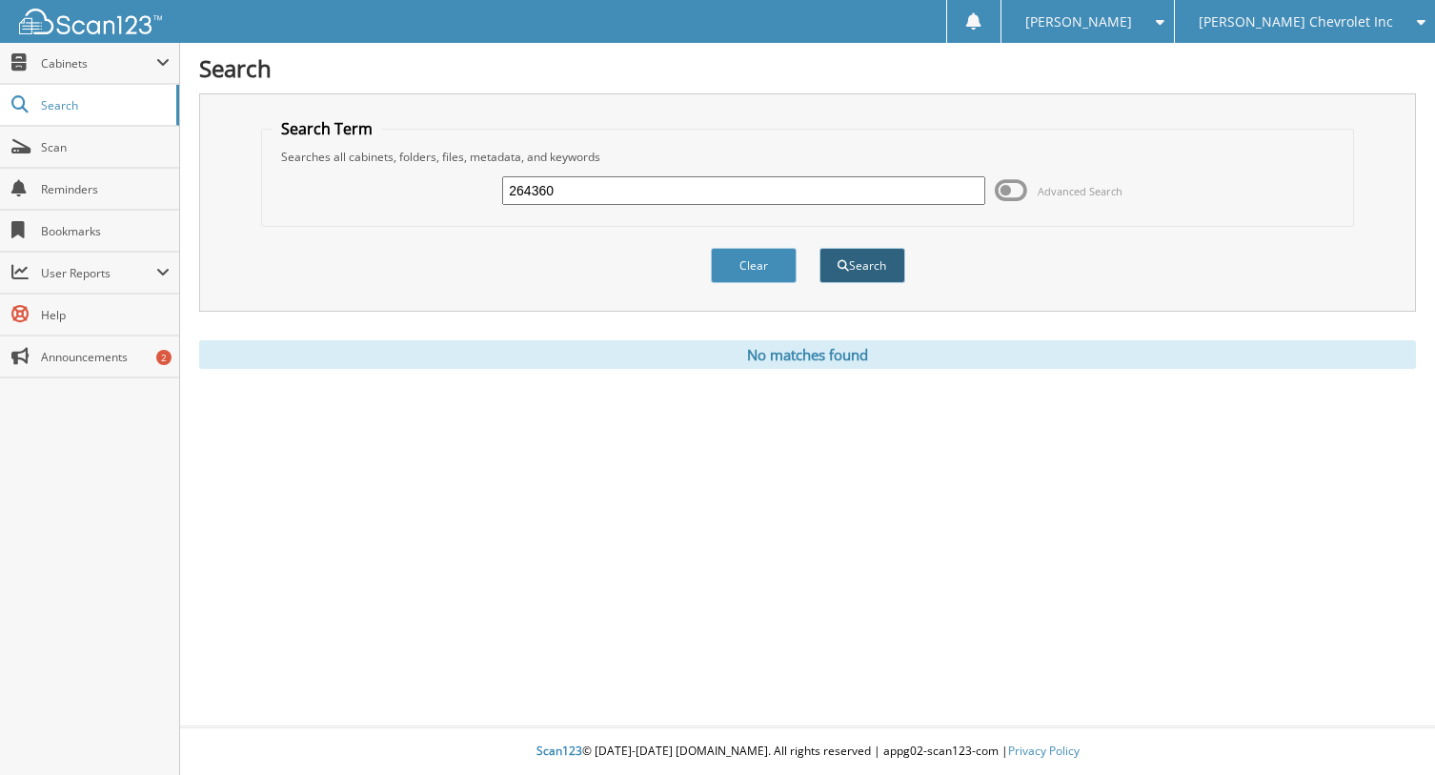
click at [854, 271] on button "Search" at bounding box center [863, 265] width 86 height 35
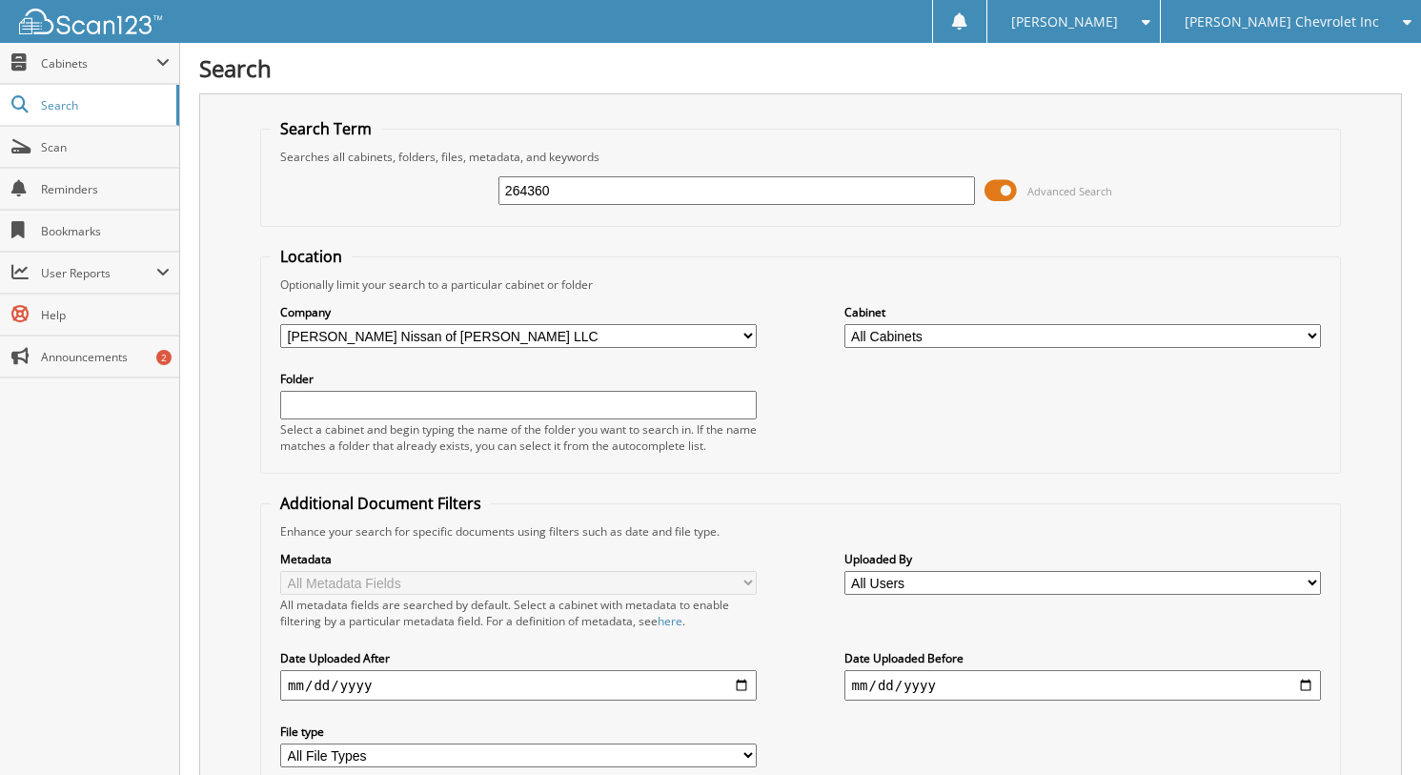
click at [1014, 200] on span at bounding box center [1000, 190] width 32 height 29
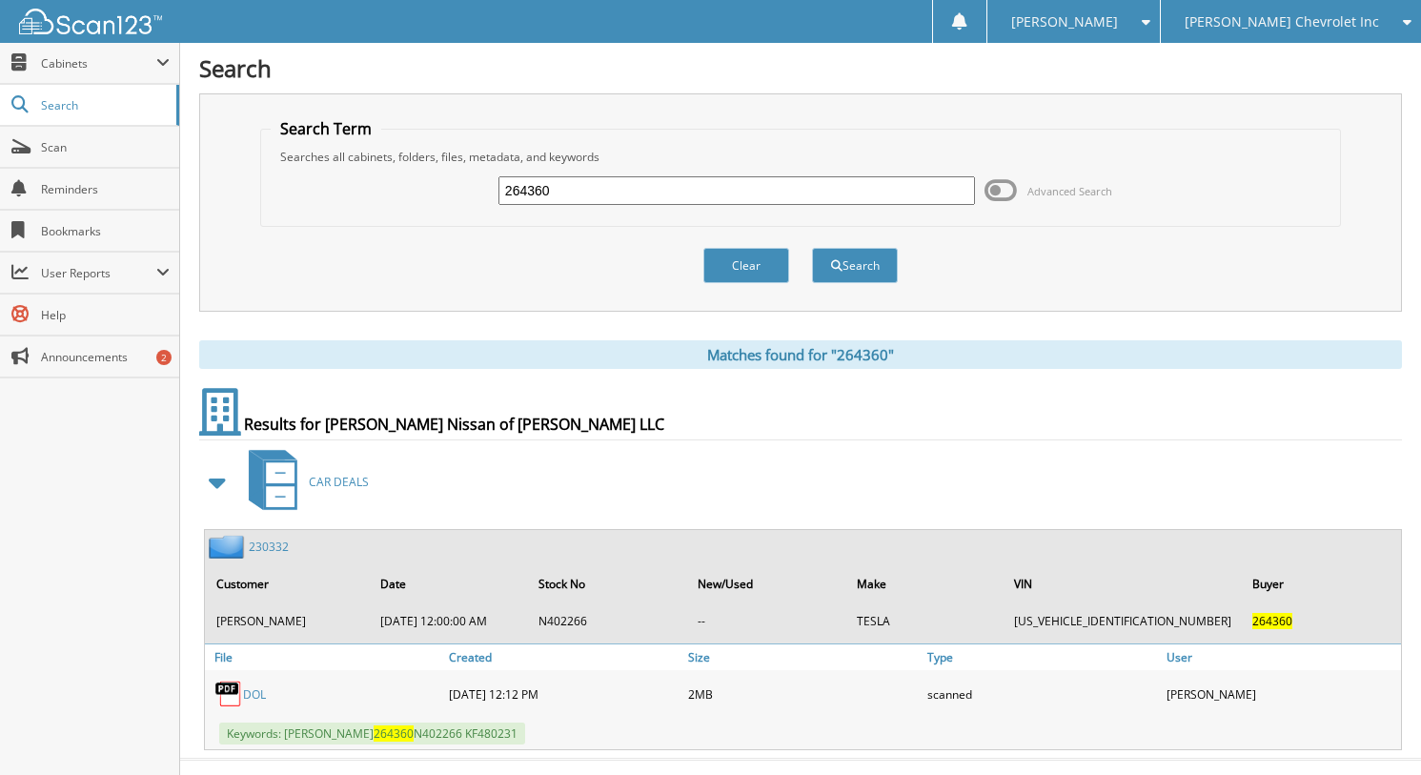
click at [1014, 200] on span at bounding box center [1000, 190] width 32 height 29
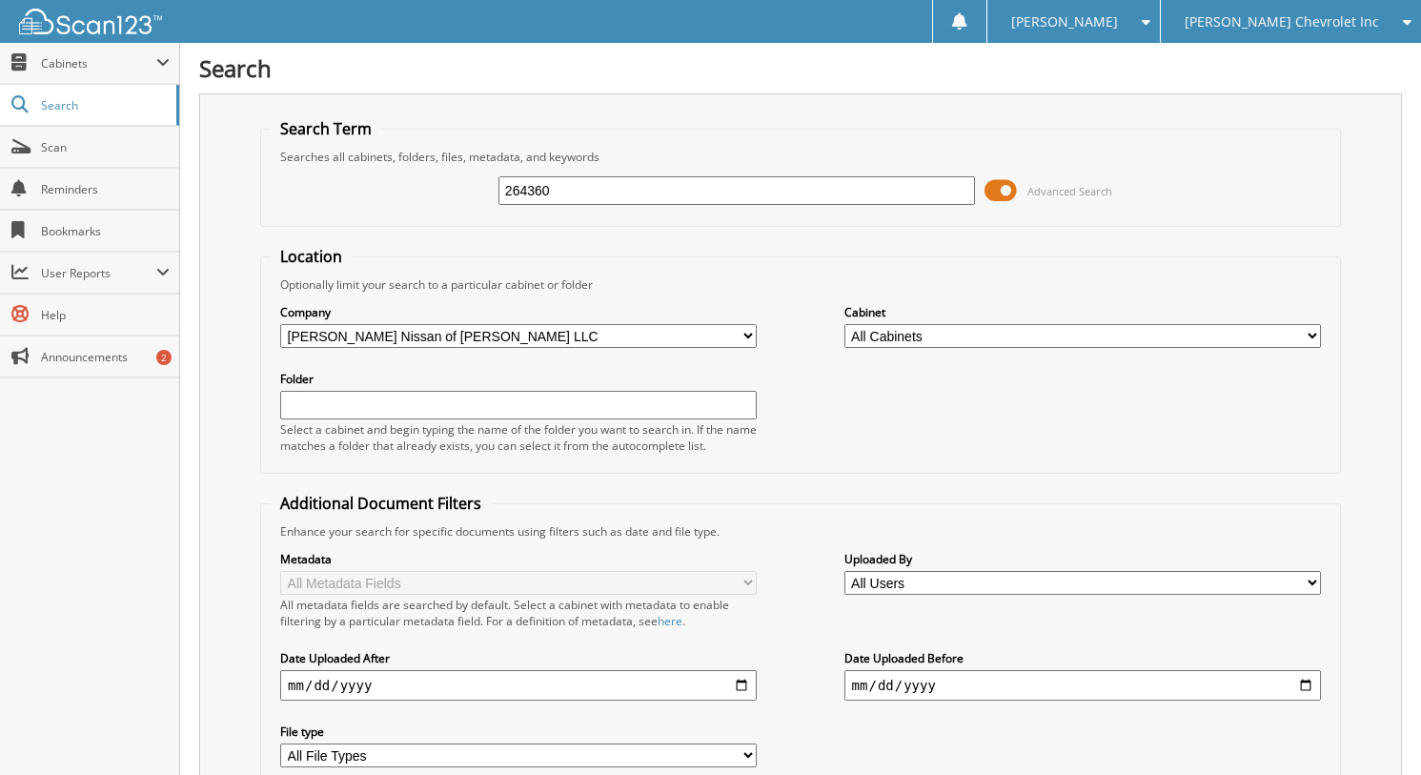
click at [686, 190] on input "264360" at bounding box center [736, 190] width 476 height 29
type input "246181"
click at [1095, 189] on span "Advanced Search" at bounding box center [1069, 191] width 85 height 14
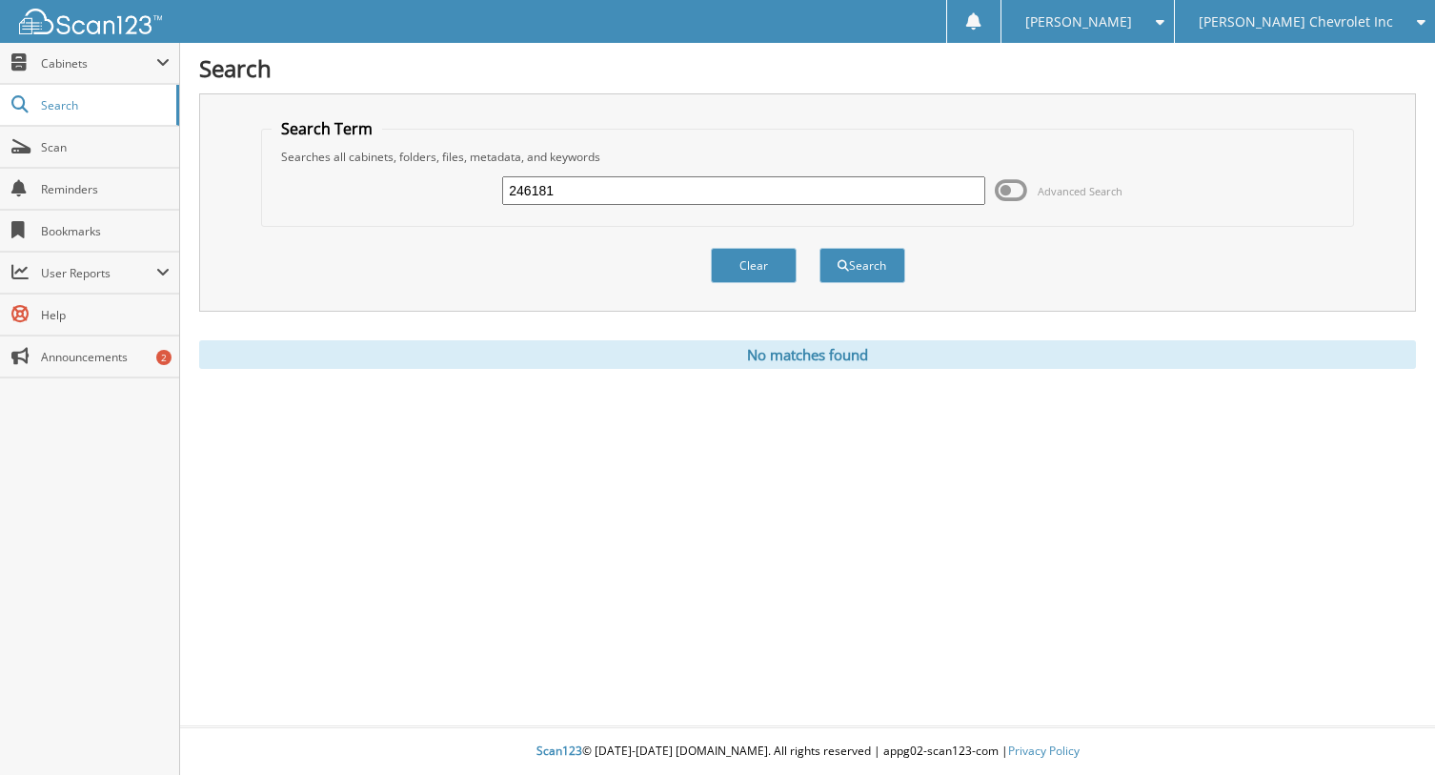
click at [1068, 206] on div "246181 Advanced Search" at bounding box center [808, 190] width 1072 height 51
click at [1075, 194] on span "Advanced Search" at bounding box center [1080, 191] width 85 height 14
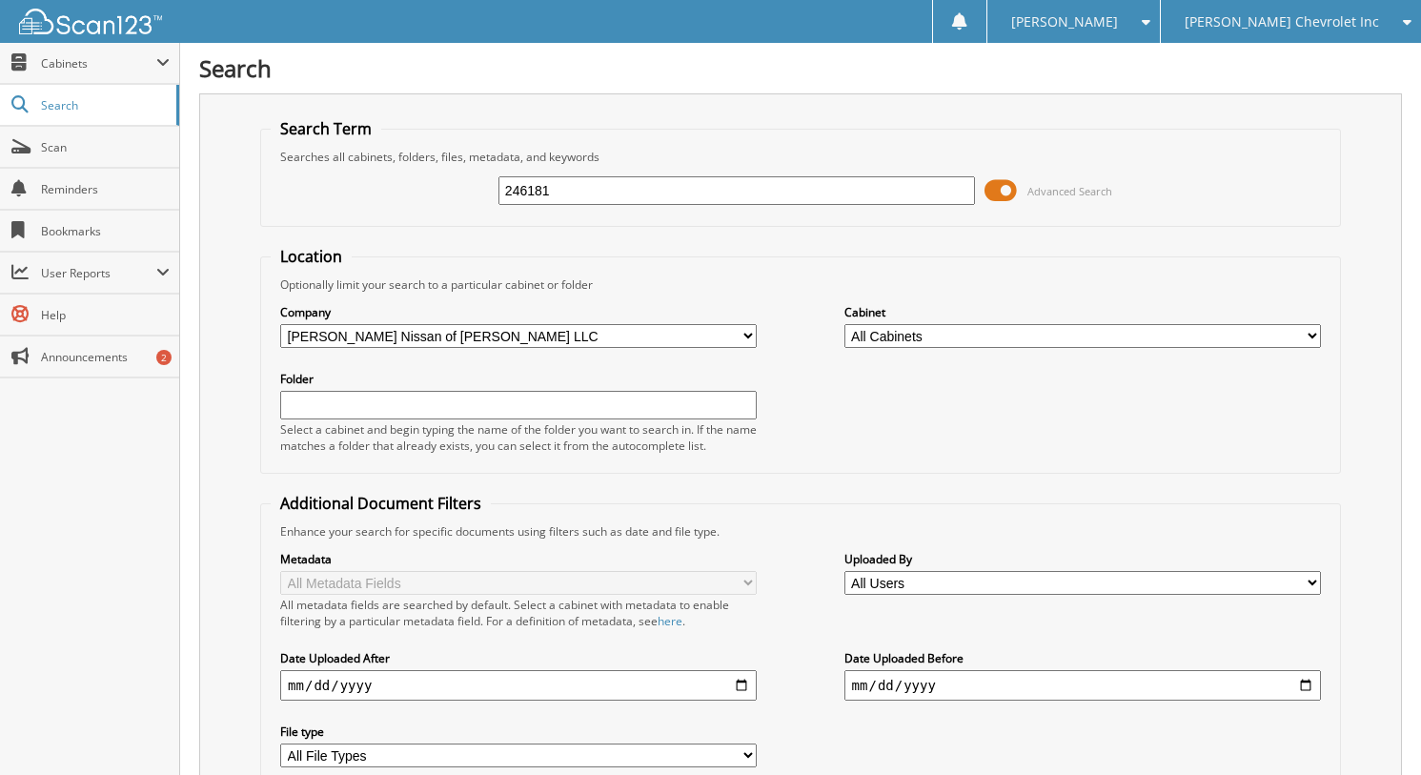
click at [694, 336] on select "All Companies in [PERSON_NAME] Auto Group Hyundai of [PERSON_NAME] Chevrolet In…" at bounding box center [518, 336] width 476 height 24
select select "803"
click at [280, 324] on select "All Companies in [PERSON_NAME] Auto Group Hyundai of [PERSON_NAME] Chevrolet In…" at bounding box center [518, 336] width 476 height 24
click at [1016, 193] on span at bounding box center [1000, 190] width 32 height 29
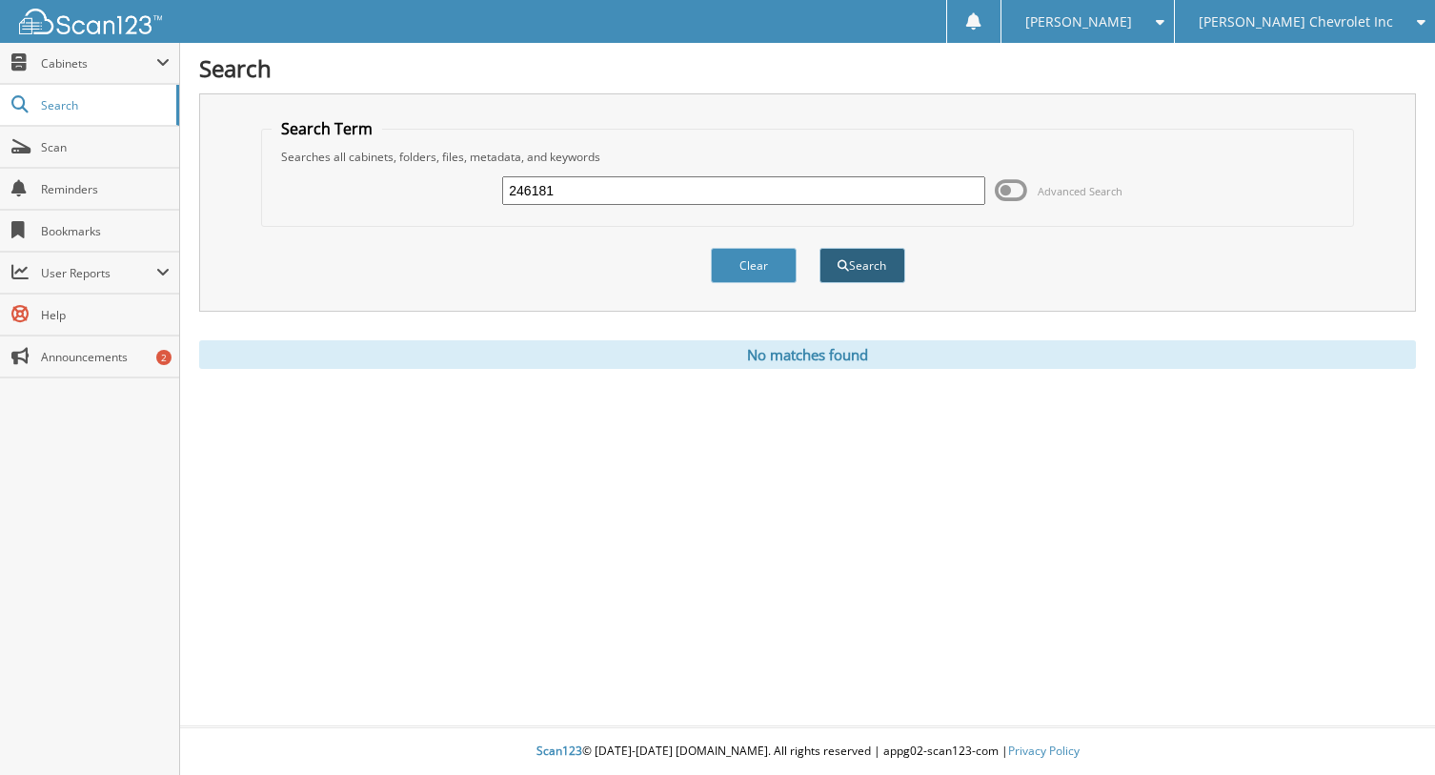
click at [884, 274] on button "Search" at bounding box center [863, 265] width 86 height 35
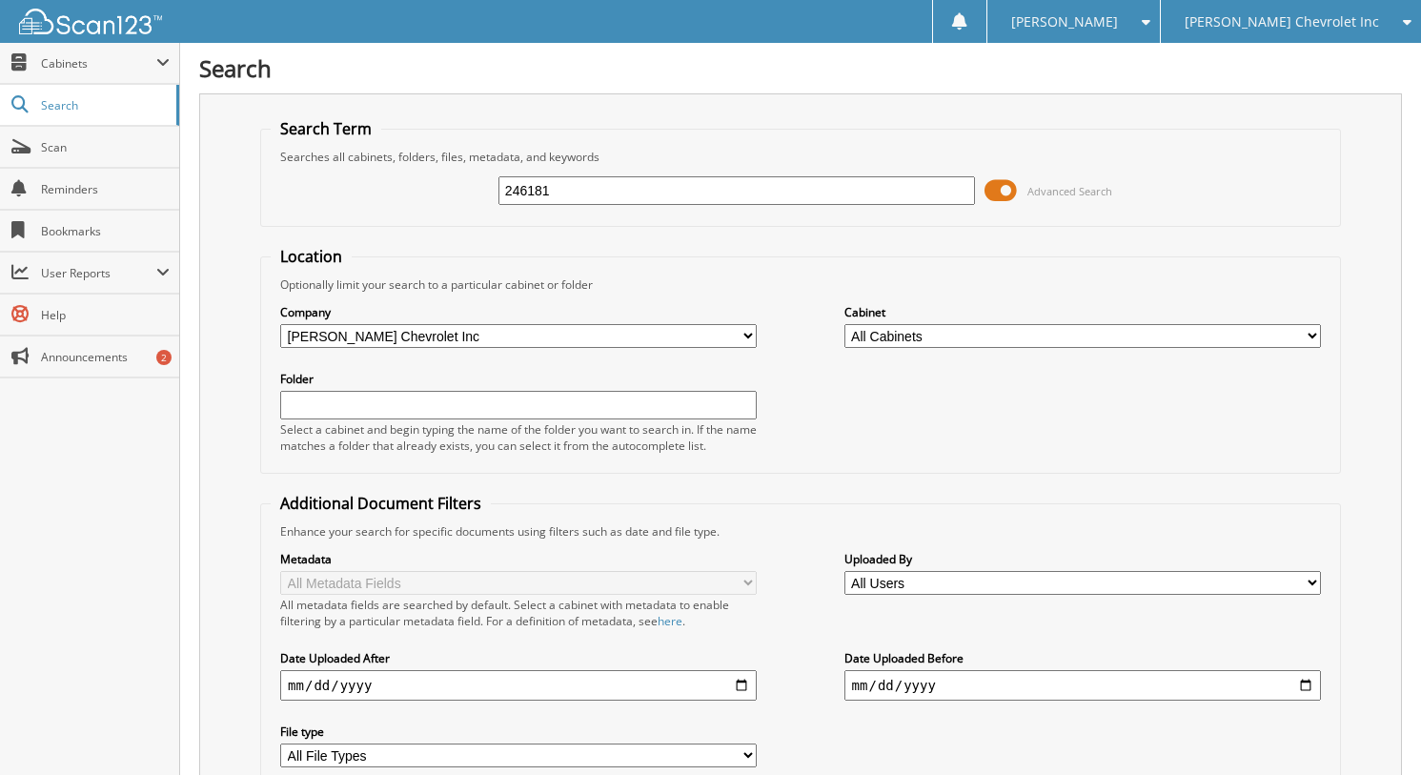
drag, startPoint x: 1014, startPoint y: 170, endPoint x: 1014, endPoint y: 188, distance: 18.1
click at [1014, 181] on div "246181 Advanced Search" at bounding box center [801, 190] width 1060 height 51
click at [1015, 197] on span at bounding box center [1000, 190] width 32 height 29
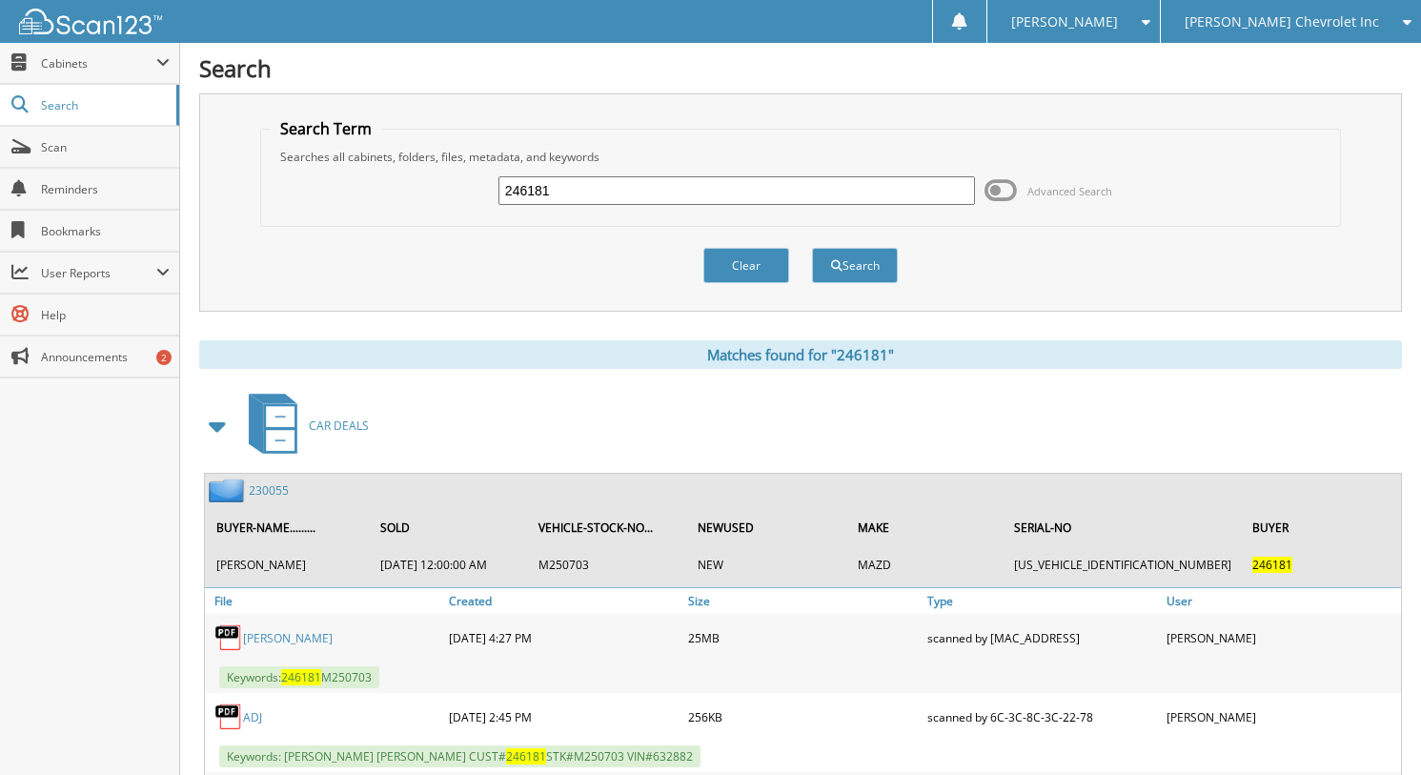
scroll to position [2, 0]
click at [537, 192] on input "246181" at bounding box center [736, 188] width 476 height 29
type input "262961"
click at [812, 246] on button "Search" at bounding box center [855, 263] width 86 height 35
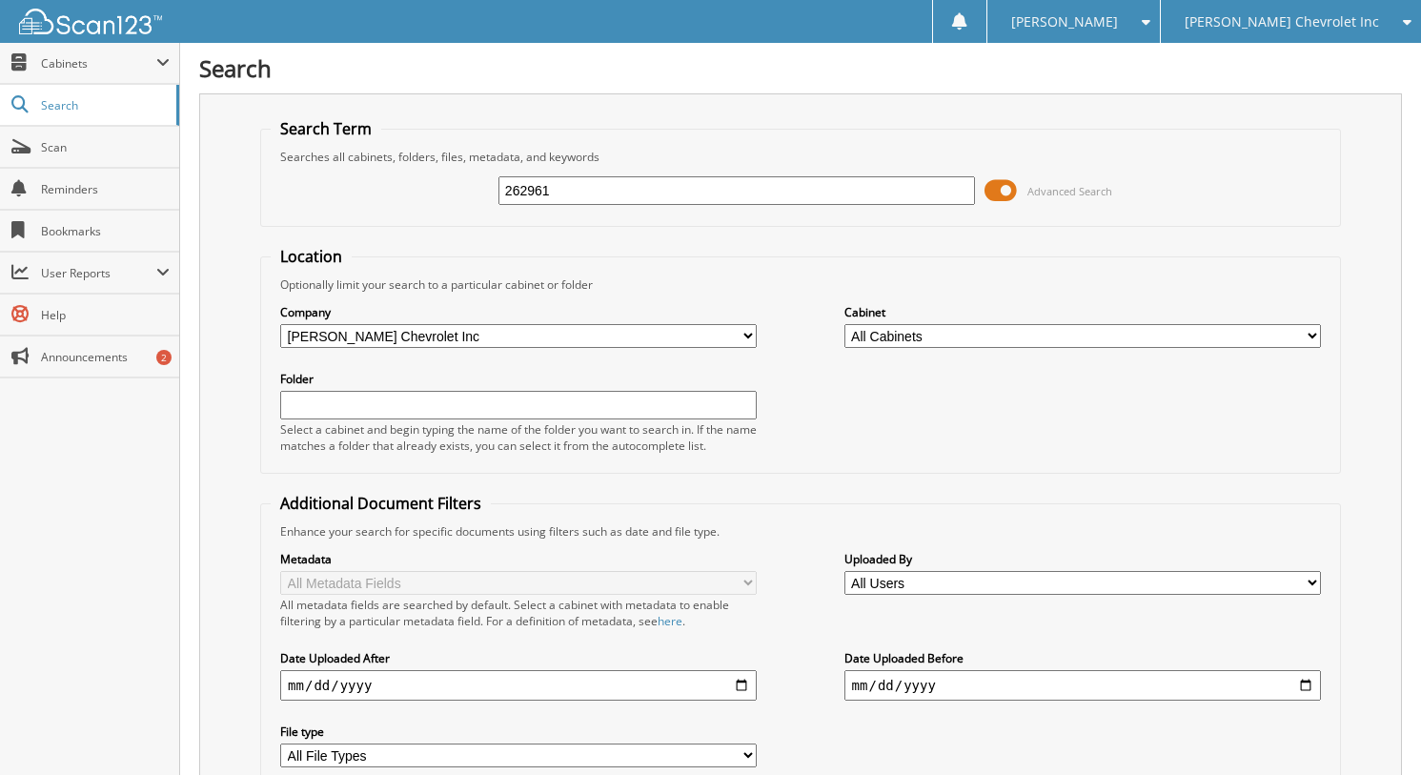
click at [1019, 181] on span "Advanced Search" at bounding box center [1048, 190] width 128 height 29
